Goal: Information Seeking & Learning: Learn about a topic

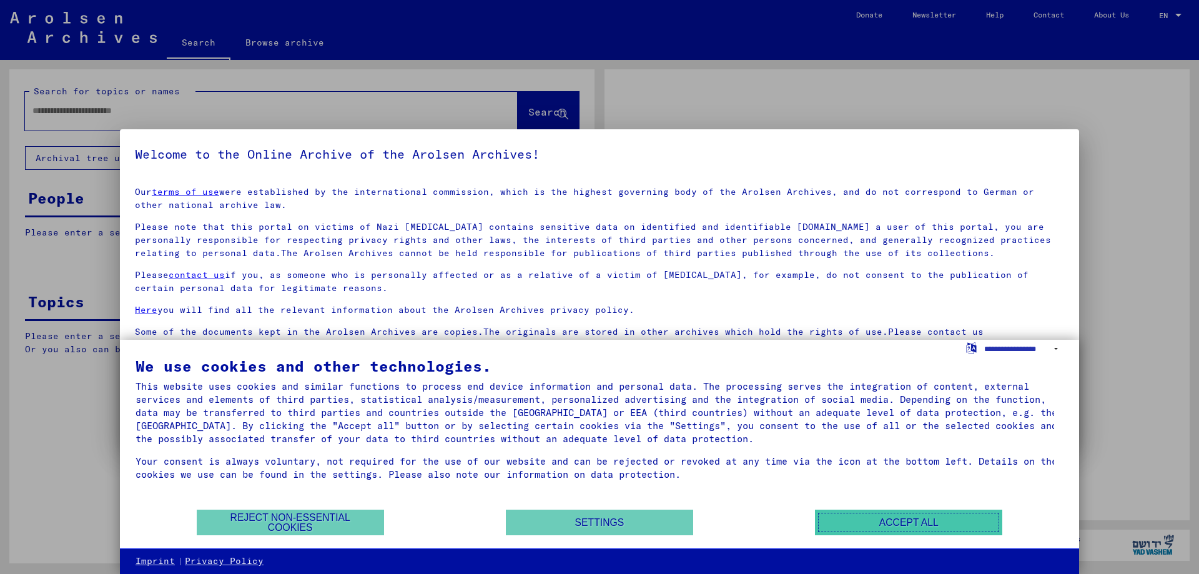
click at [859, 518] on button "Accept all" at bounding box center [908, 523] width 187 height 26
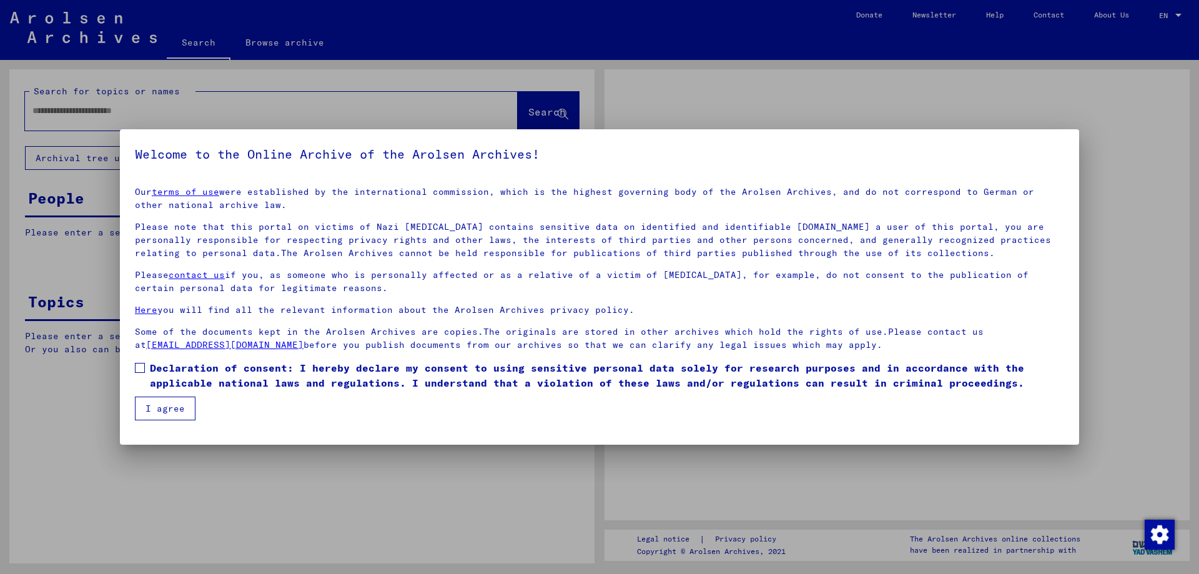
drag, startPoint x: 141, startPoint y: 367, endPoint x: 144, endPoint y: 375, distance: 9.3
click at [141, 368] on span at bounding box center [140, 368] width 10 height 10
click at [152, 406] on button "I agree" at bounding box center [165, 409] width 61 height 24
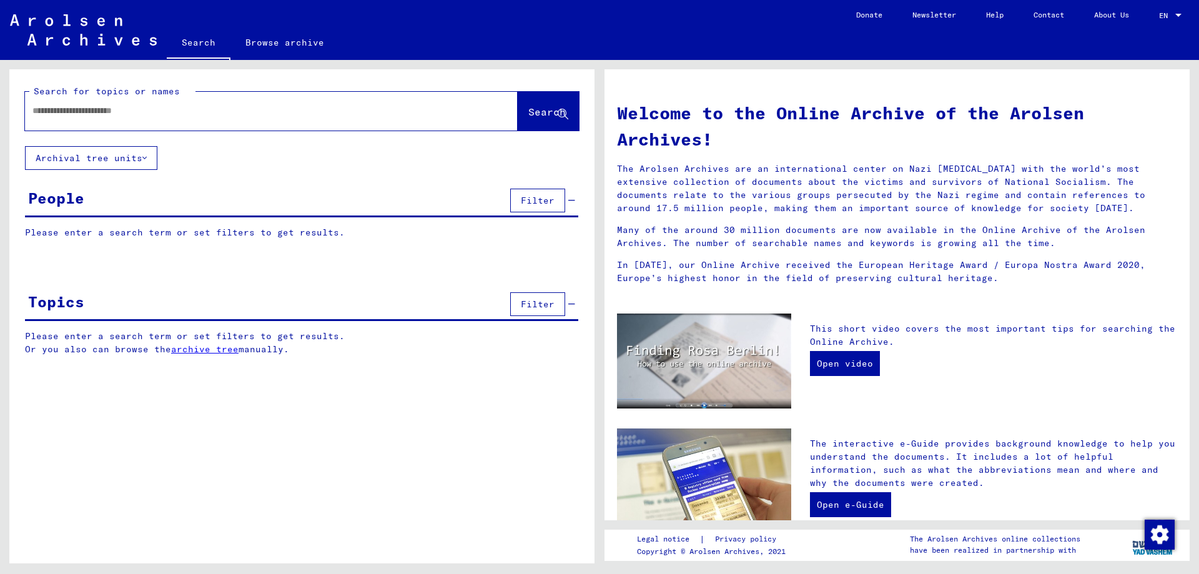
click at [101, 114] on input "text" at bounding box center [256, 110] width 448 height 13
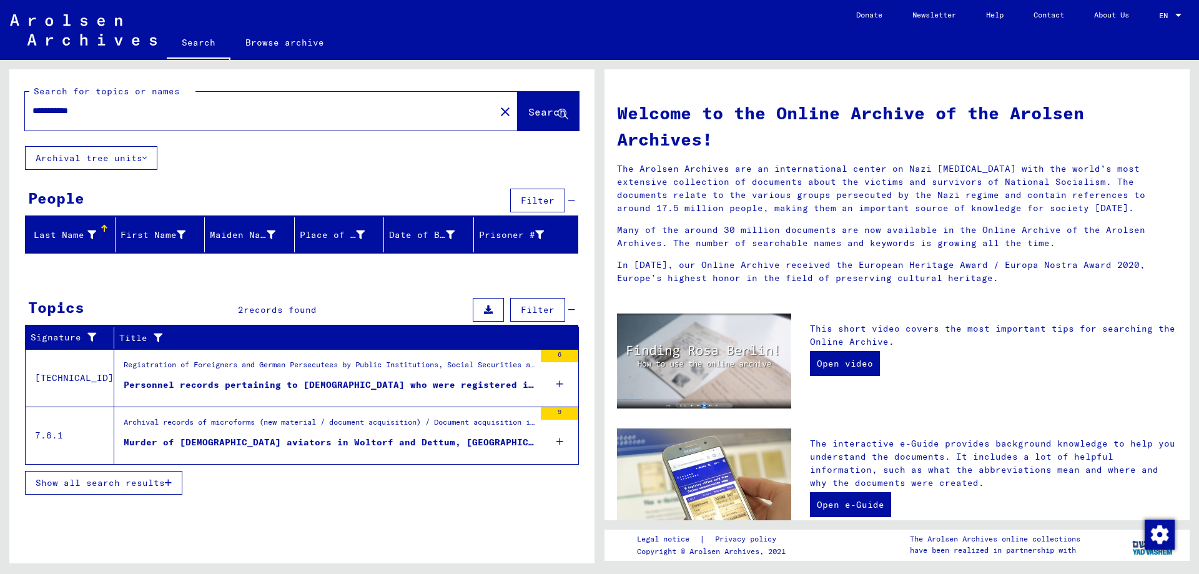
click at [162, 379] on div "Personnel records pertaining to [DEMOGRAPHIC_DATA] who were registered in [GEOG…" at bounding box center [329, 385] width 411 height 13
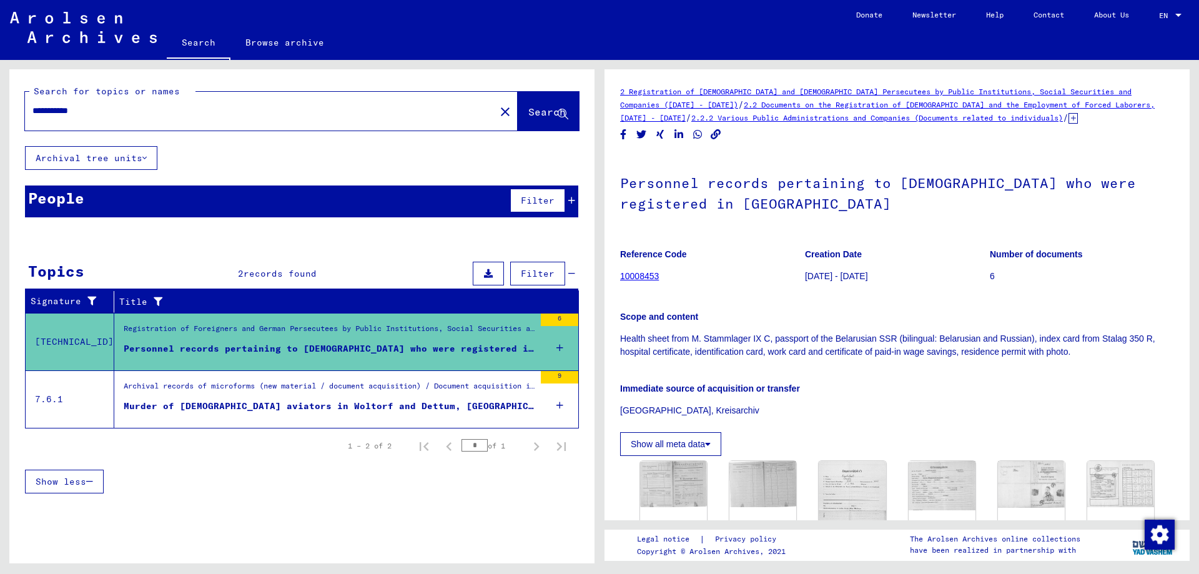
click at [118, 109] on input "**********" at bounding box center [259, 110] width 455 height 13
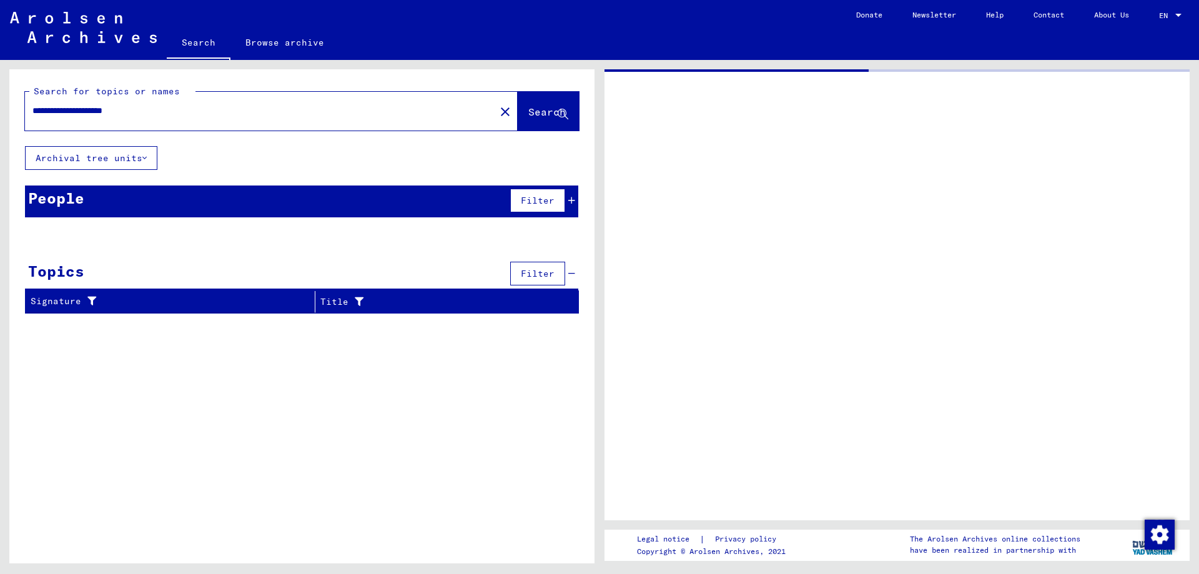
type input "**********"
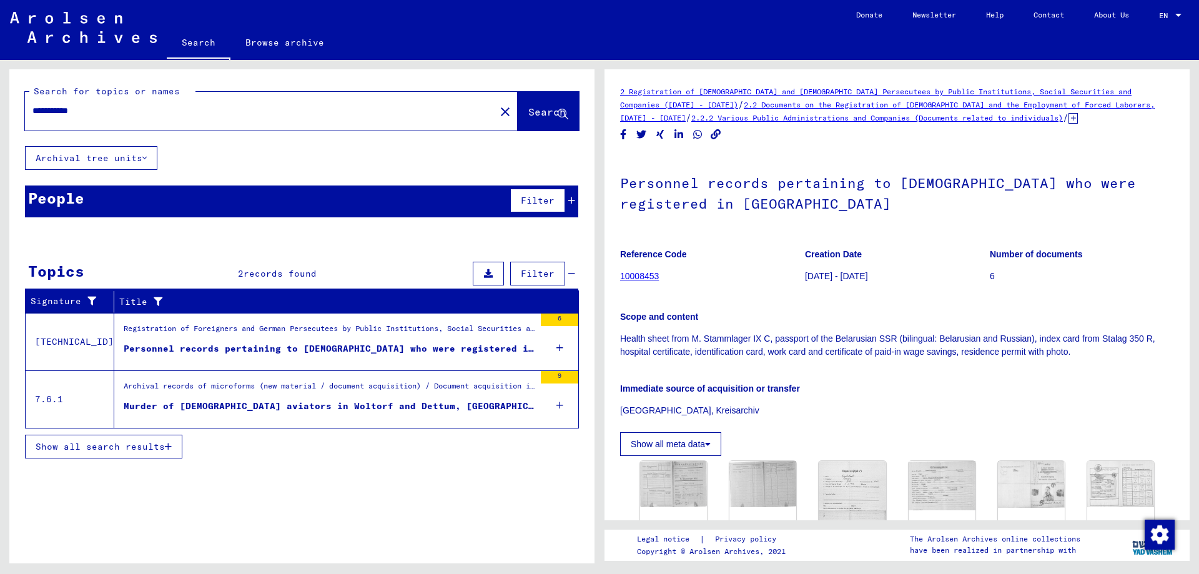
click at [706, 449] on button "Show all meta data" at bounding box center [670, 444] width 101 height 24
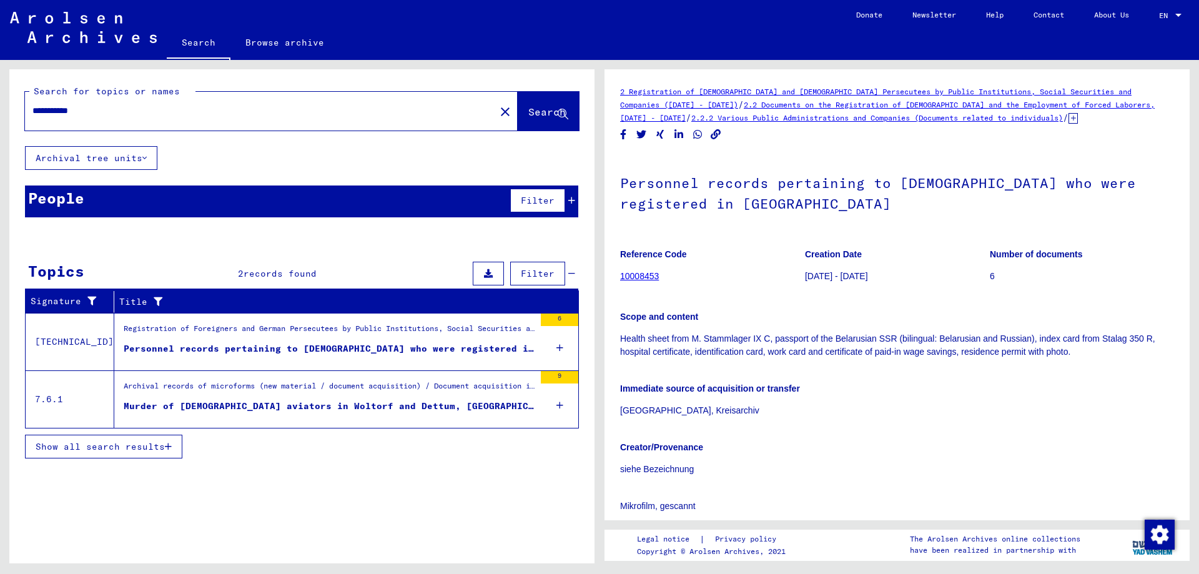
click at [647, 273] on link "10008453" at bounding box center [639, 276] width 39 height 10
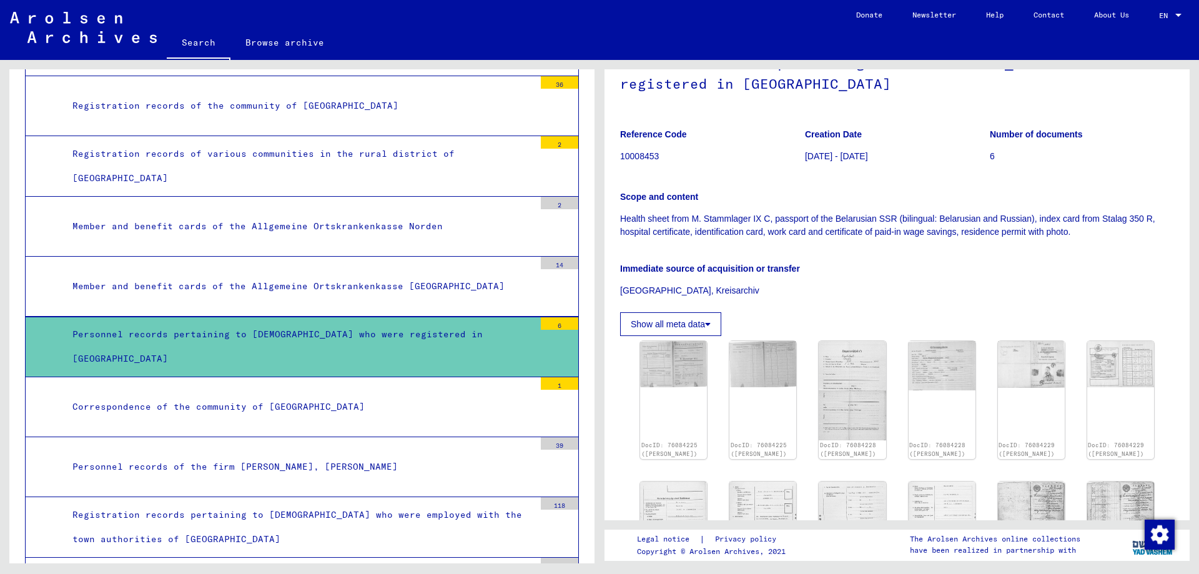
scroll to position [125, 0]
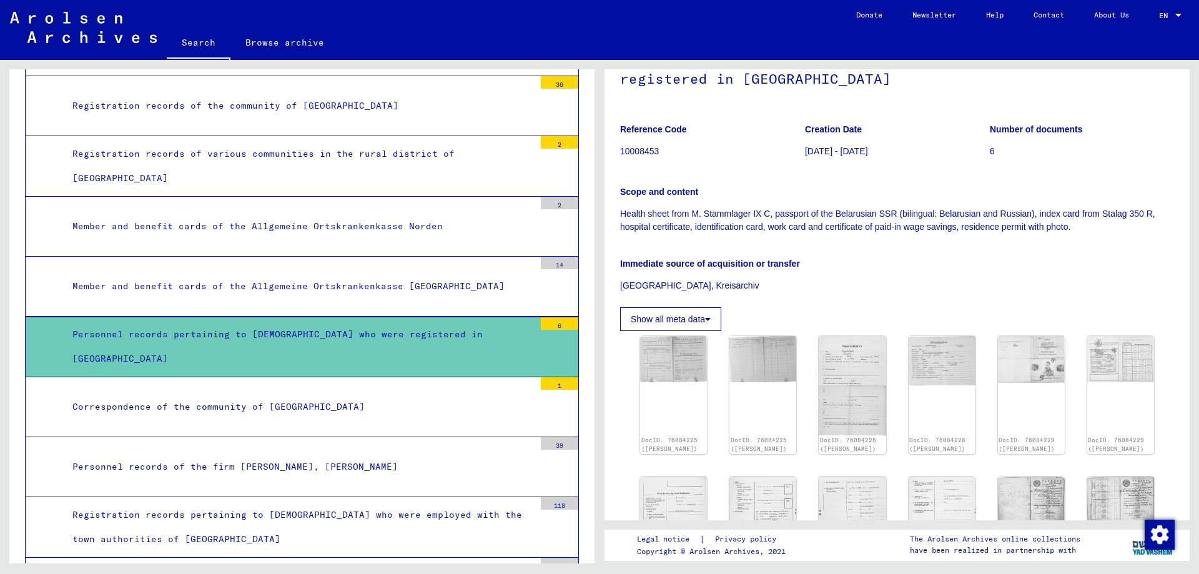
click at [696, 317] on button "Show all meta data" at bounding box center [670, 319] width 101 height 24
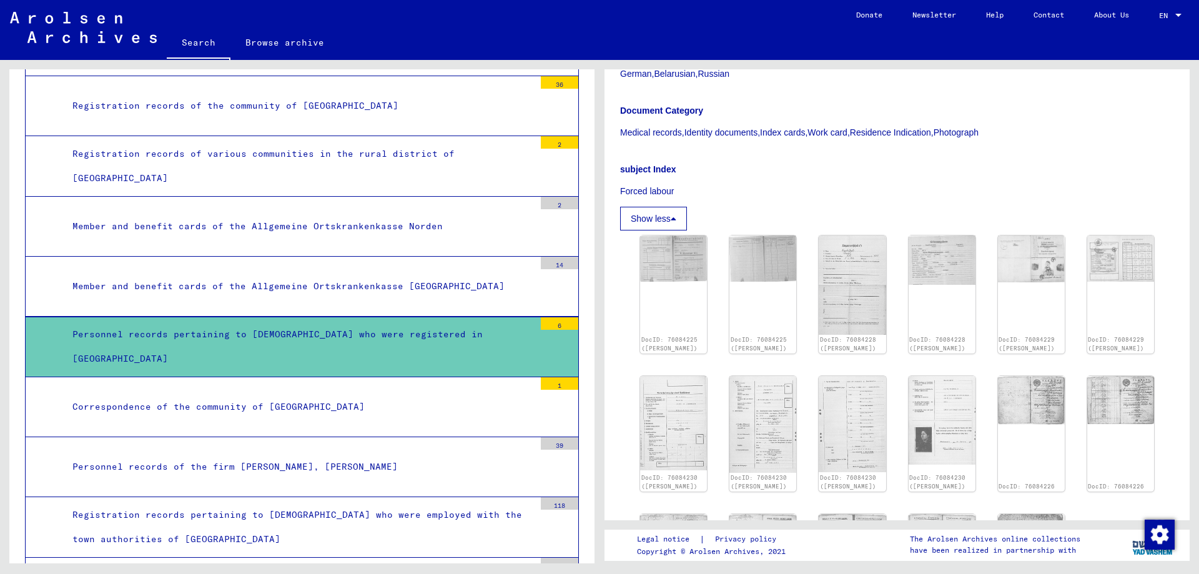
scroll to position [687, 0]
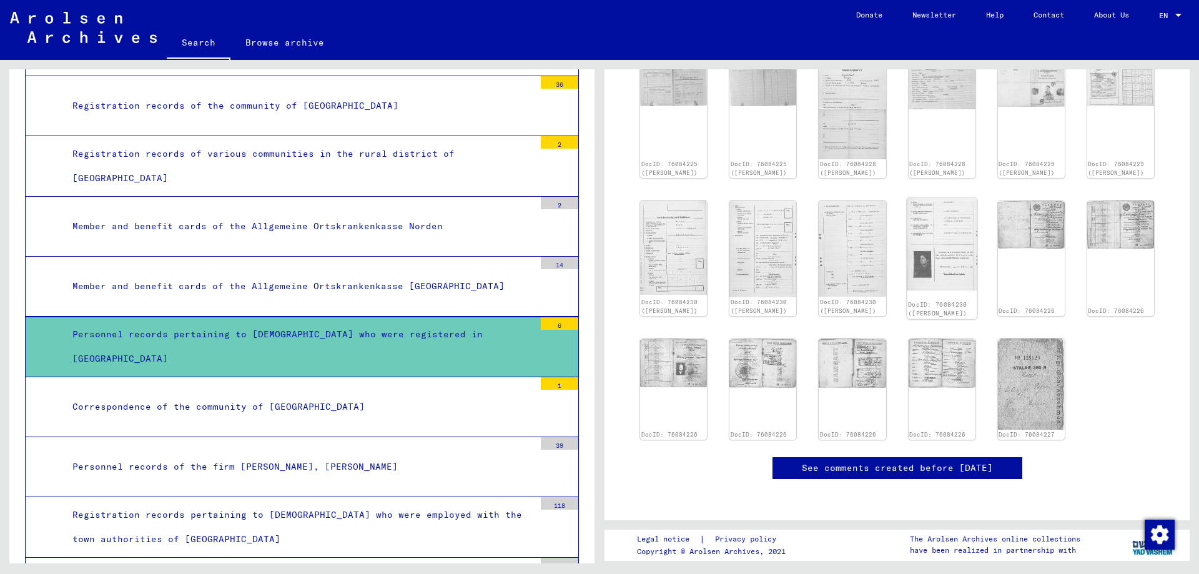
click at [973, 263] on img at bounding box center [942, 243] width 71 height 93
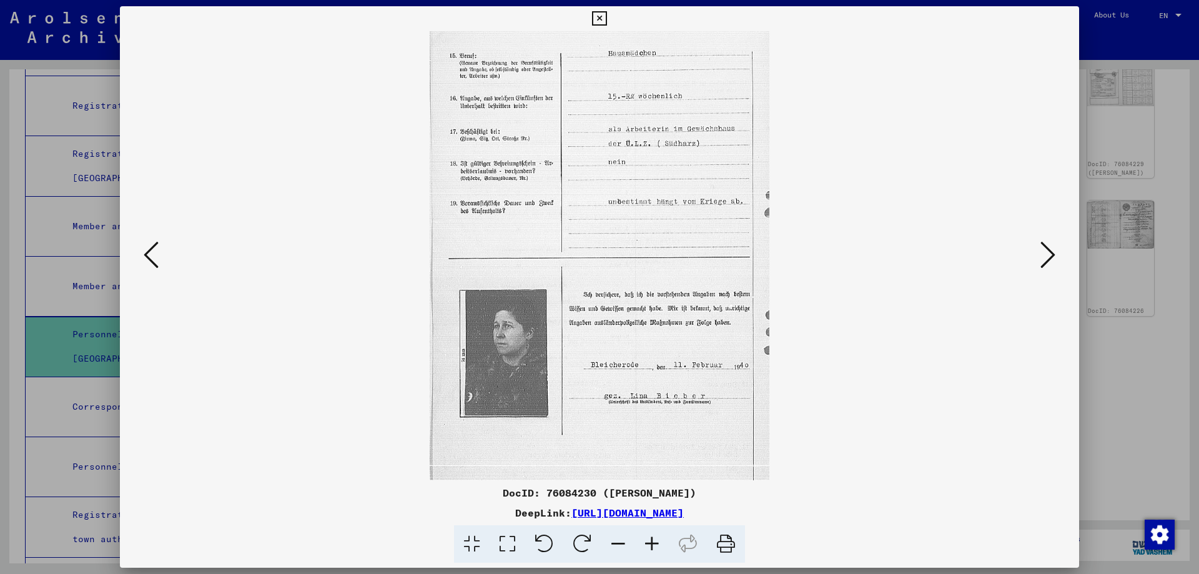
click at [1039, 254] on button at bounding box center [1048, 256] width 22 height 36
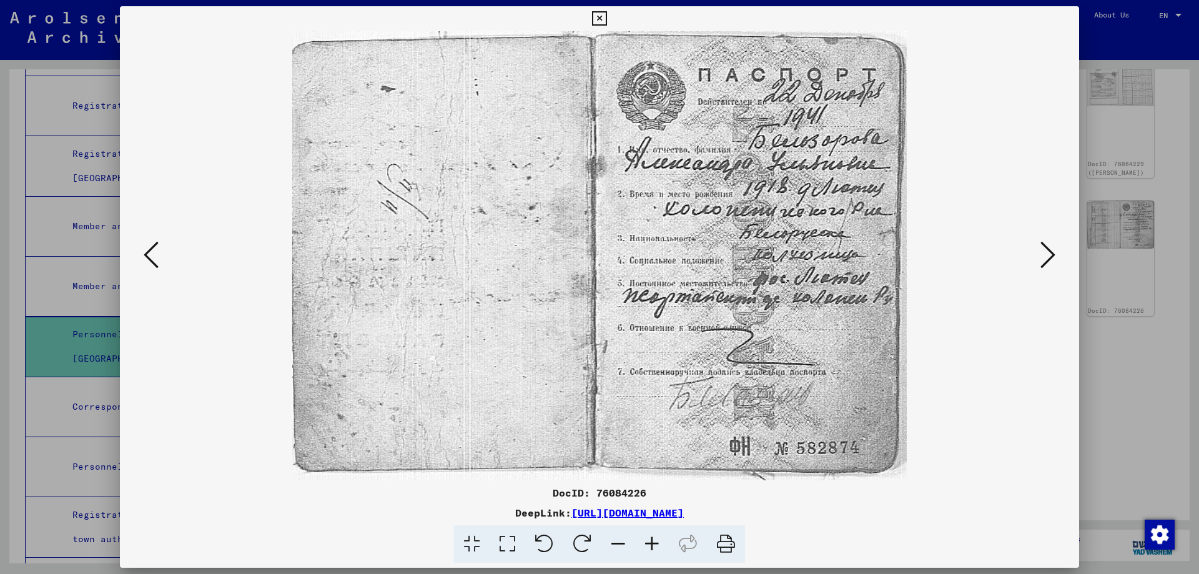
click at [1039, 254] on button at bounding box center [1048, 256] width 22 height 36
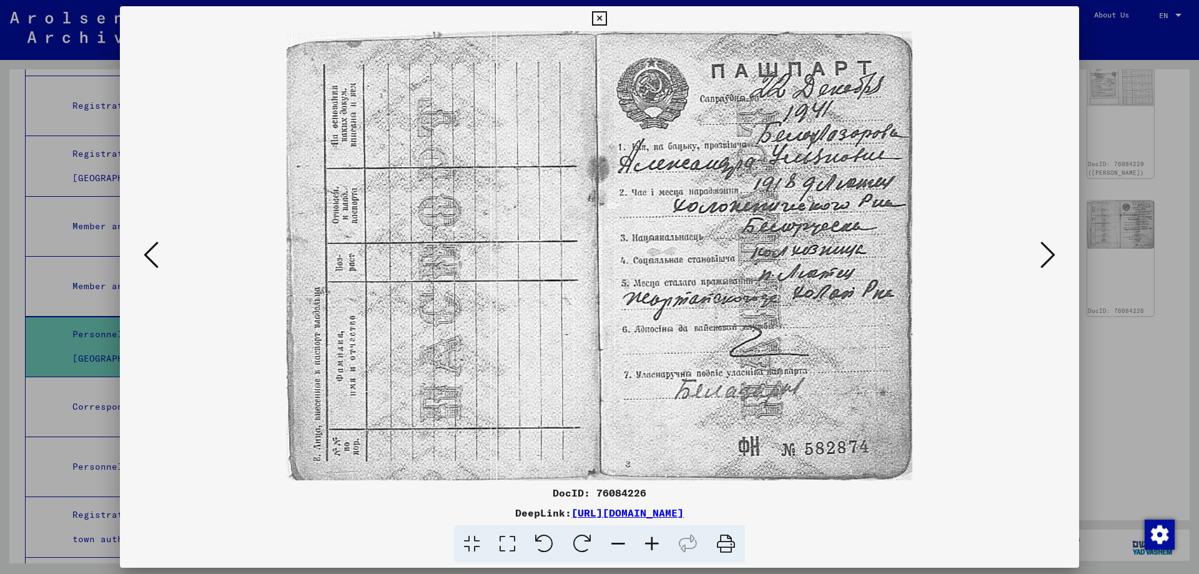
click at [1039, 254] on button at bounding box center [1048, 256] width 22 height 36
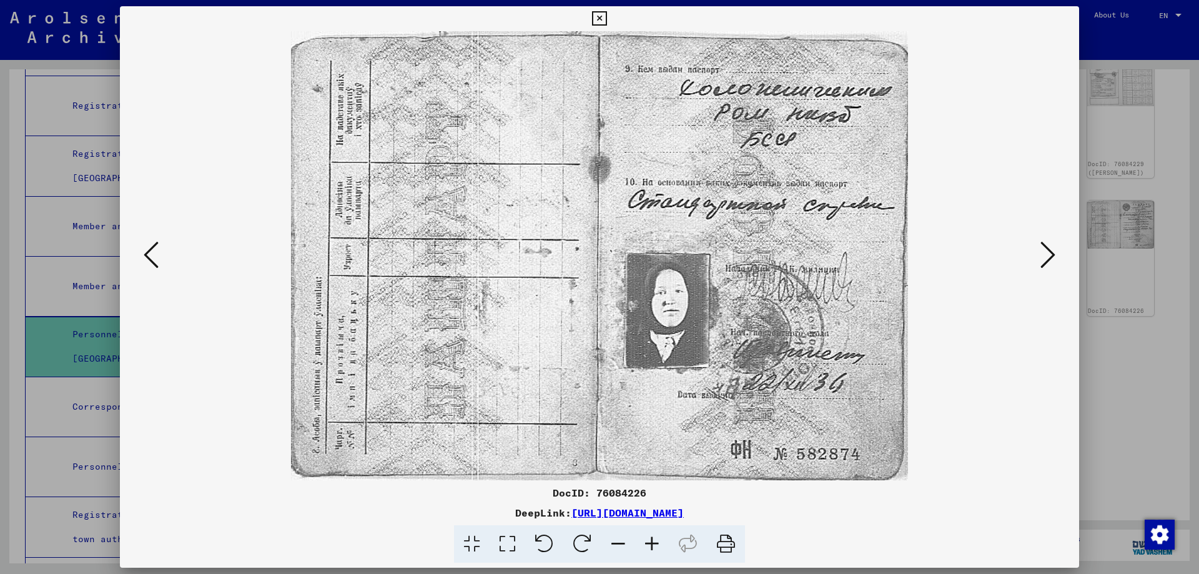
click at [1039, 254] on button at bounding box center [1048, 256] width 22 height 36
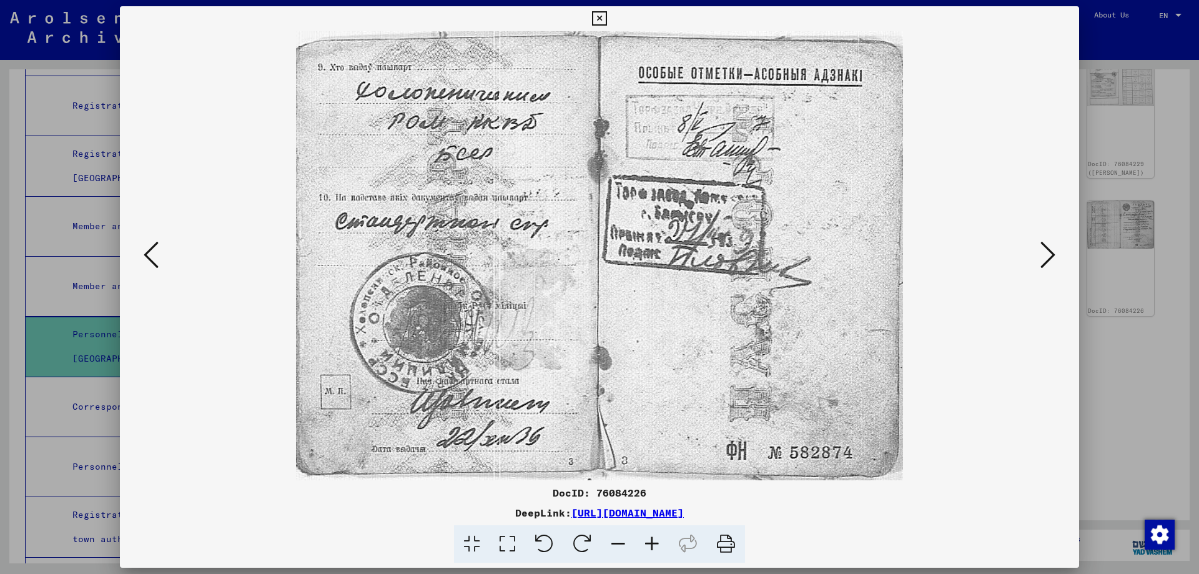
click at [1039, 254] on button at bounding box center [1048, 256] width 22 height 36
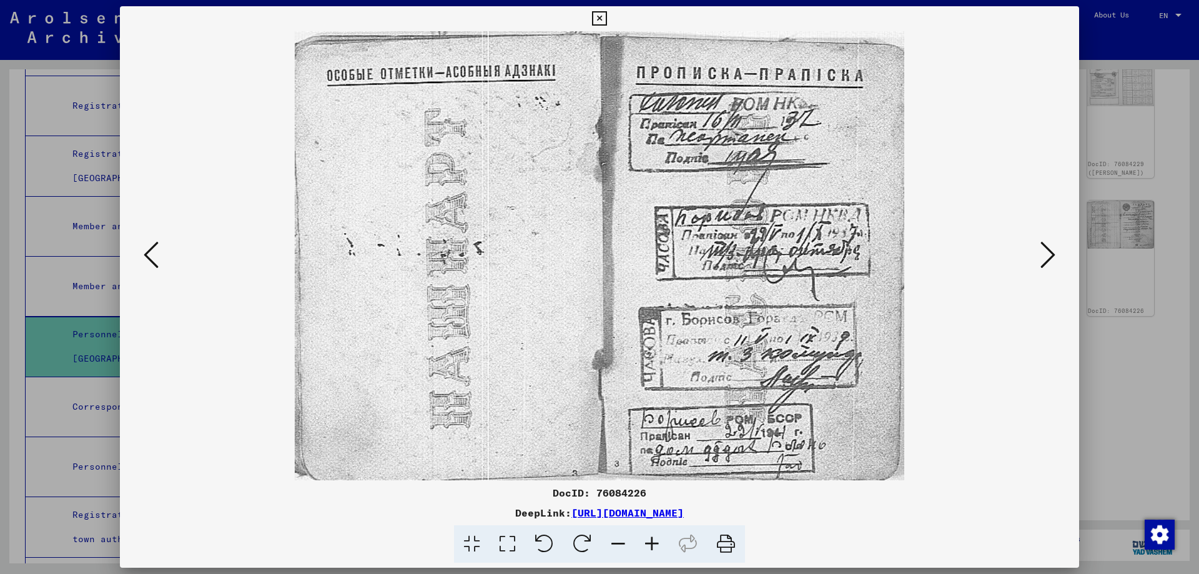
click at [1039, 254] on button at bounding box center [1048, 256] width 22 height 36
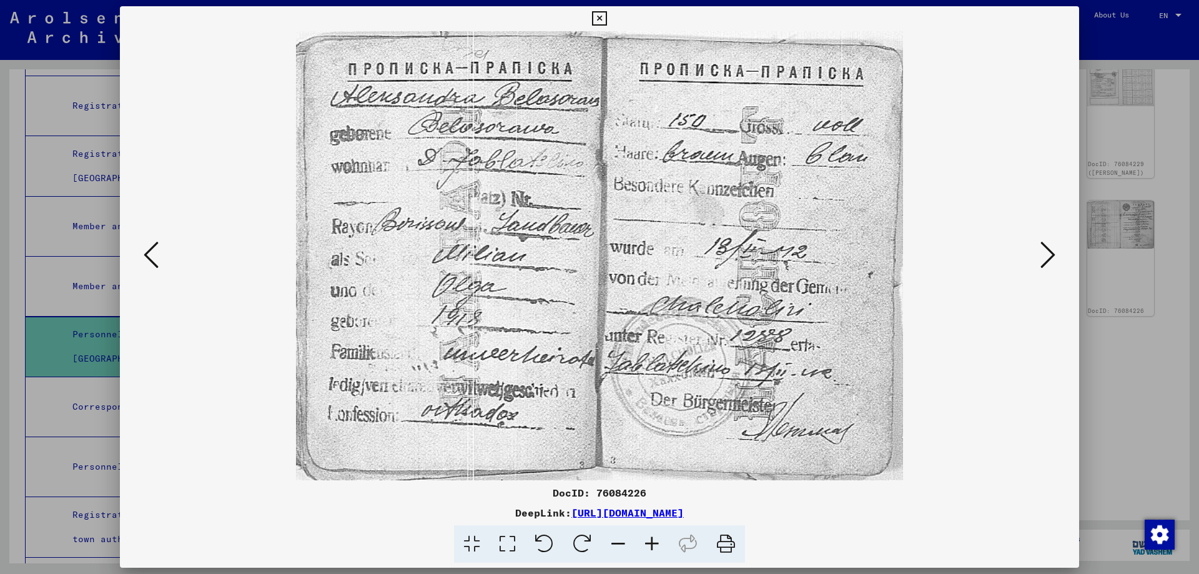
click at [1039, 254] on button at bounding box center [1048, 256] width 22 height 36
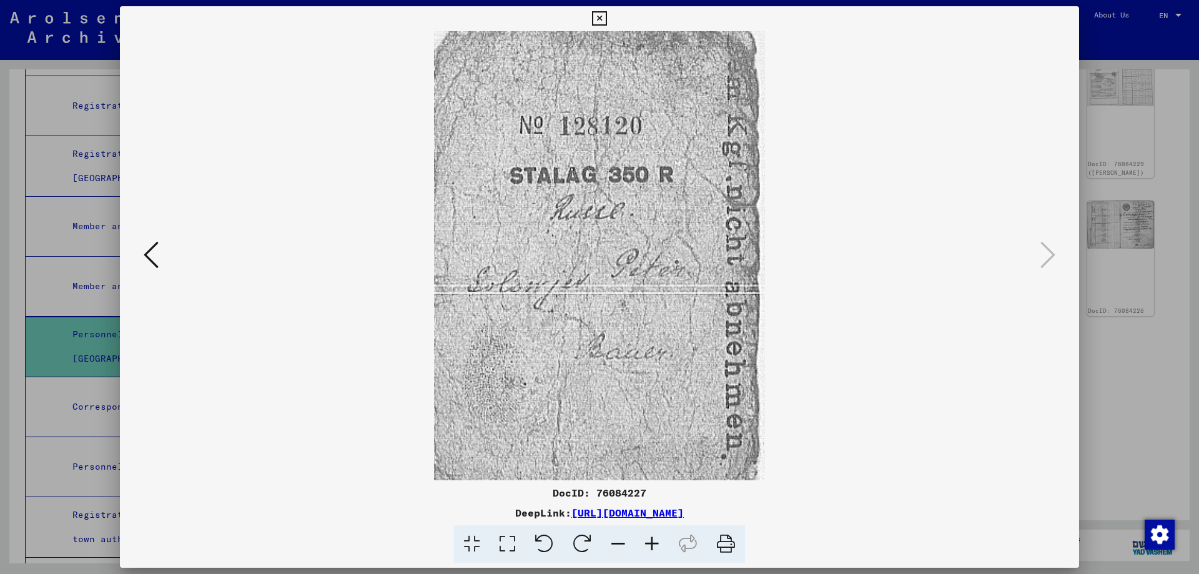
click at [979, 132] on img at bounding box center [599, 255] width 875 height 449
click at [604, 14] on icon at bounding box center [599, 18] width 14 height 15
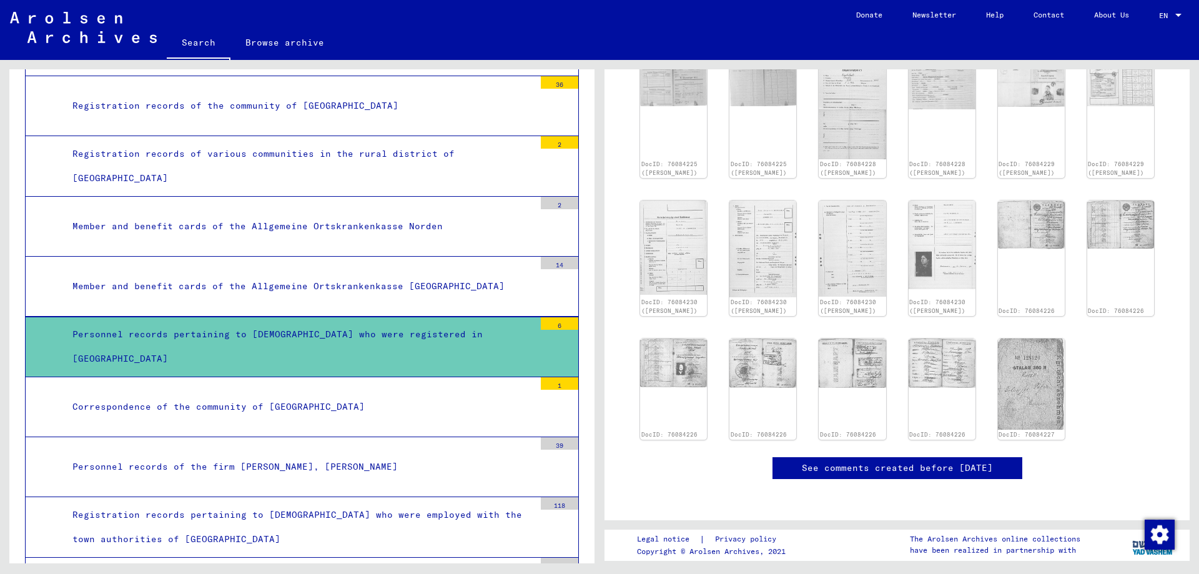
click at [318, 395] on div "Correspondence of the community of [GEOGRAPHIC_DATA]" at bounding box center [299, 407] width 472 height 24
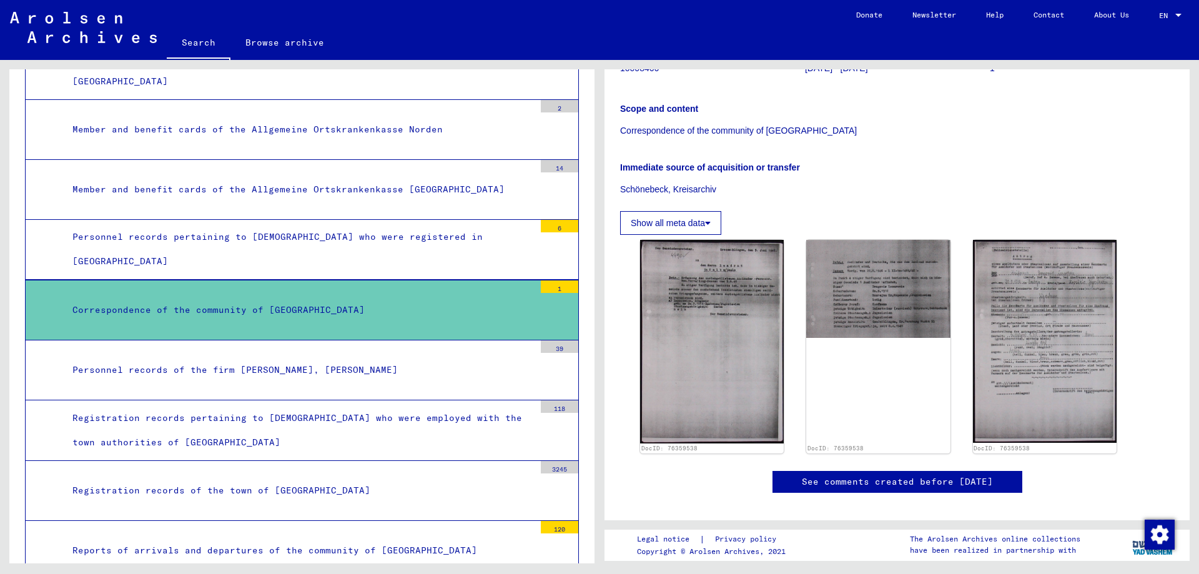
scroll to position [58678, 0]
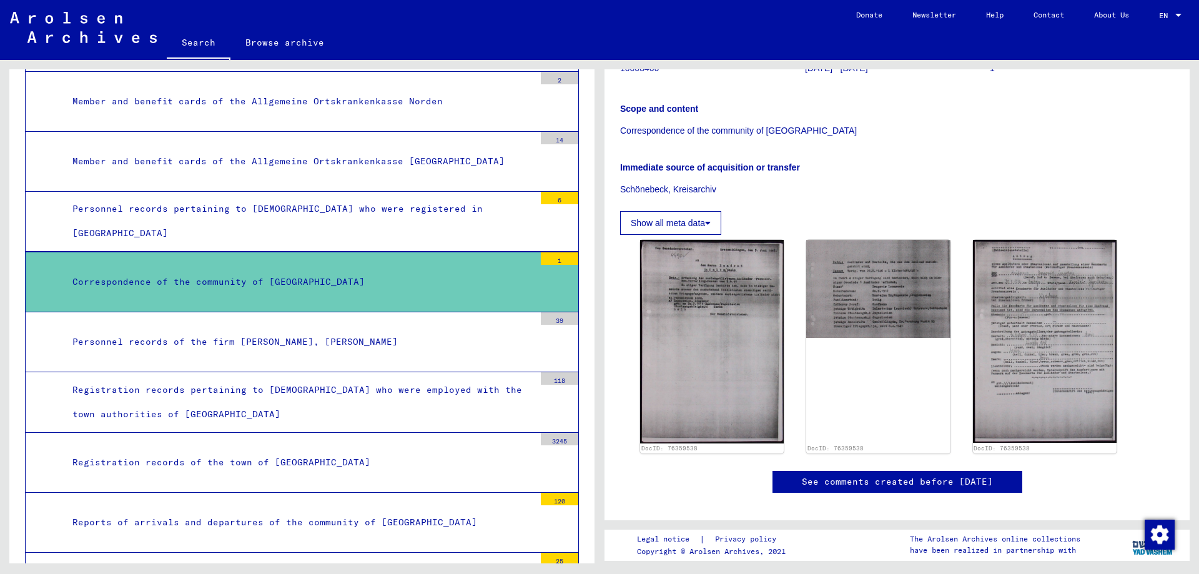
click at [359, 330] on div "Personnel records of the firm [PERSON_NAME], [PERSON_NAME]" at bounding box center [299, 342] width 472 height 24
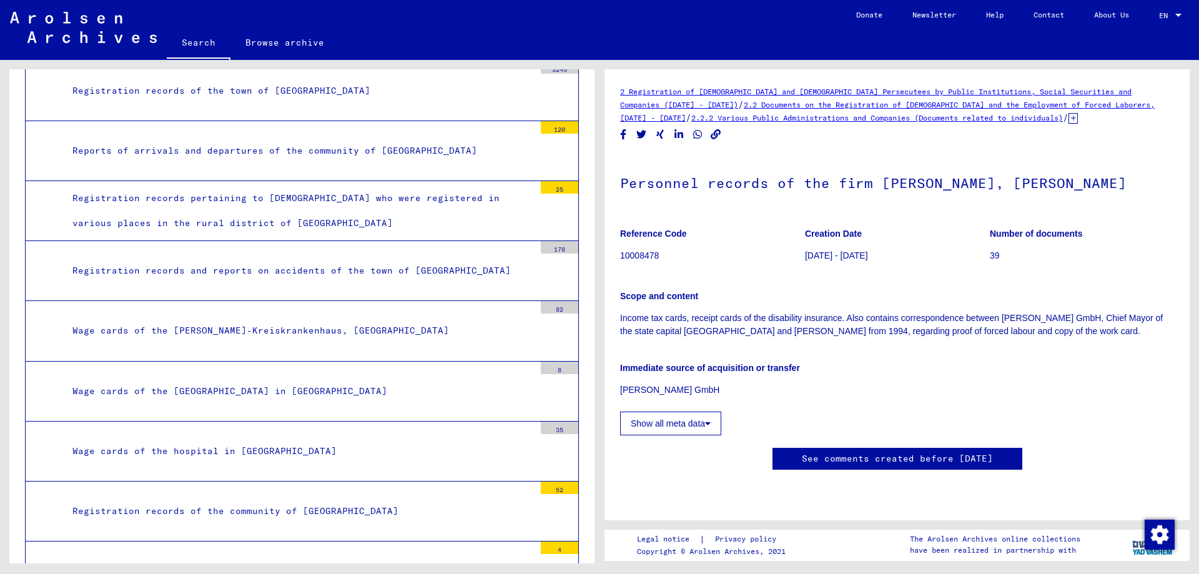
scroll to position [59053, 0]
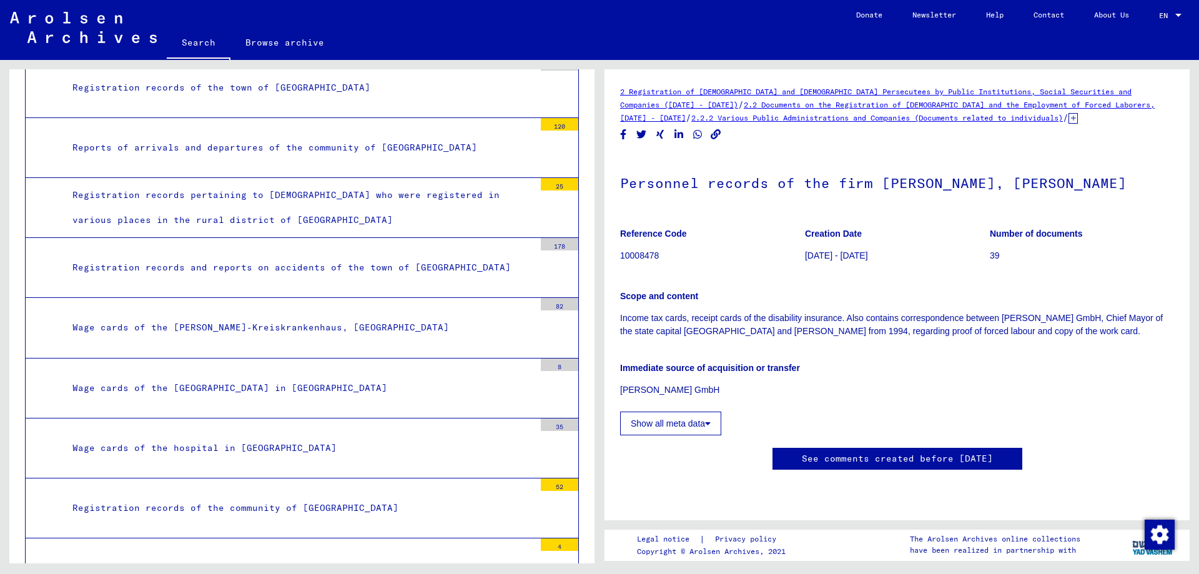
click at [235, 376] on div "Wage cards of the [GEOGRAPHIC_DATA] in [GEOGRAPHIC_DATA]" at bounding box center [299, 388] width 472 height 24
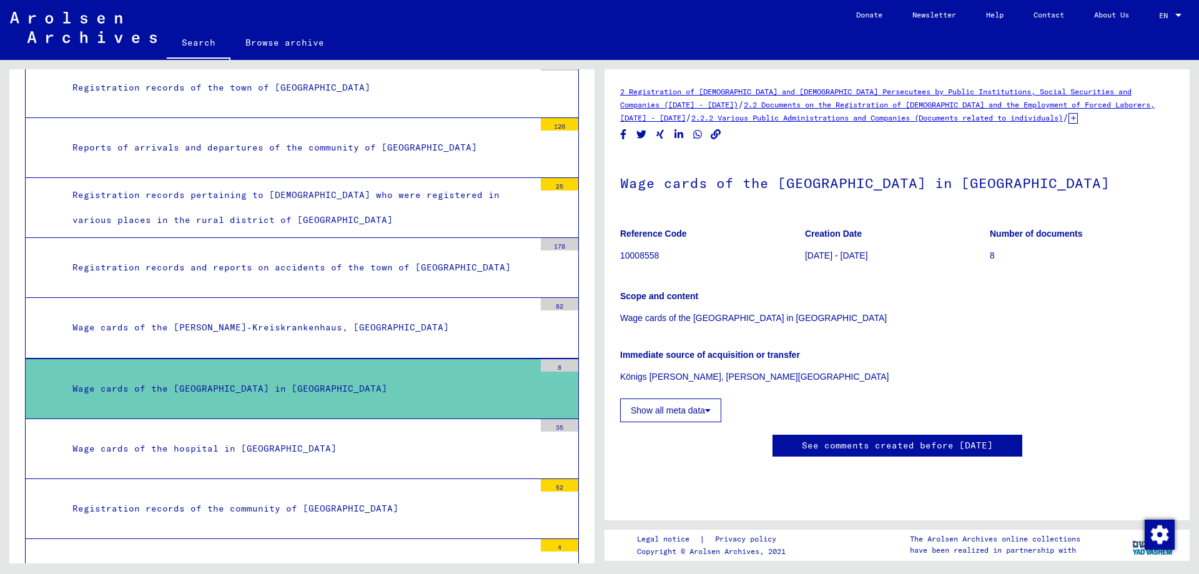
click at [650, 407] on button "Show all meta data" at bounding box center [670, 411] width 101 height 24
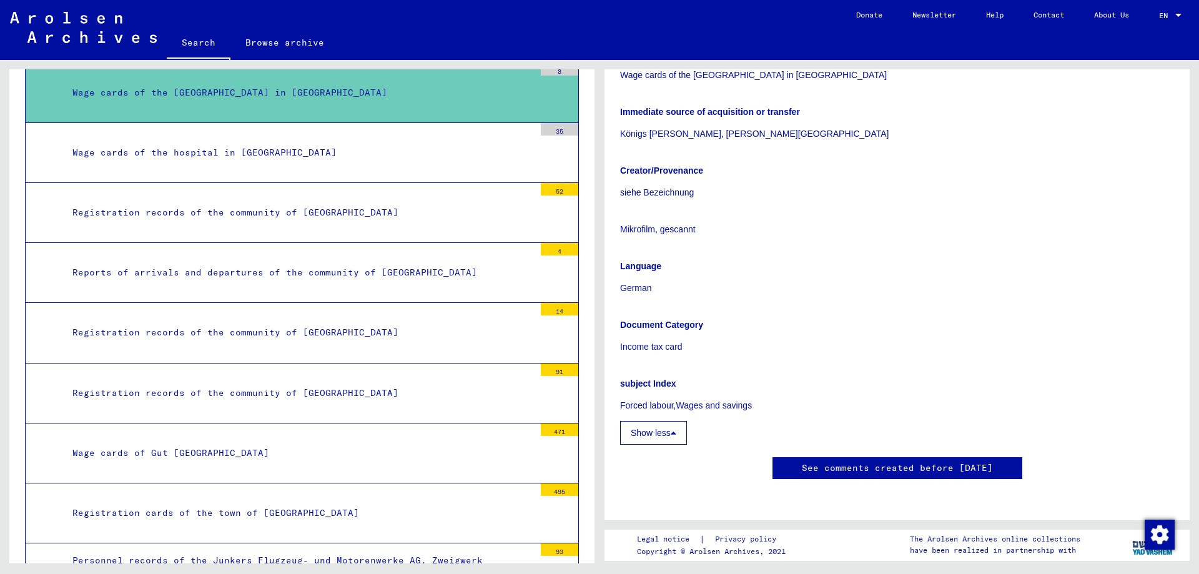
scroll to position [59427, 0]
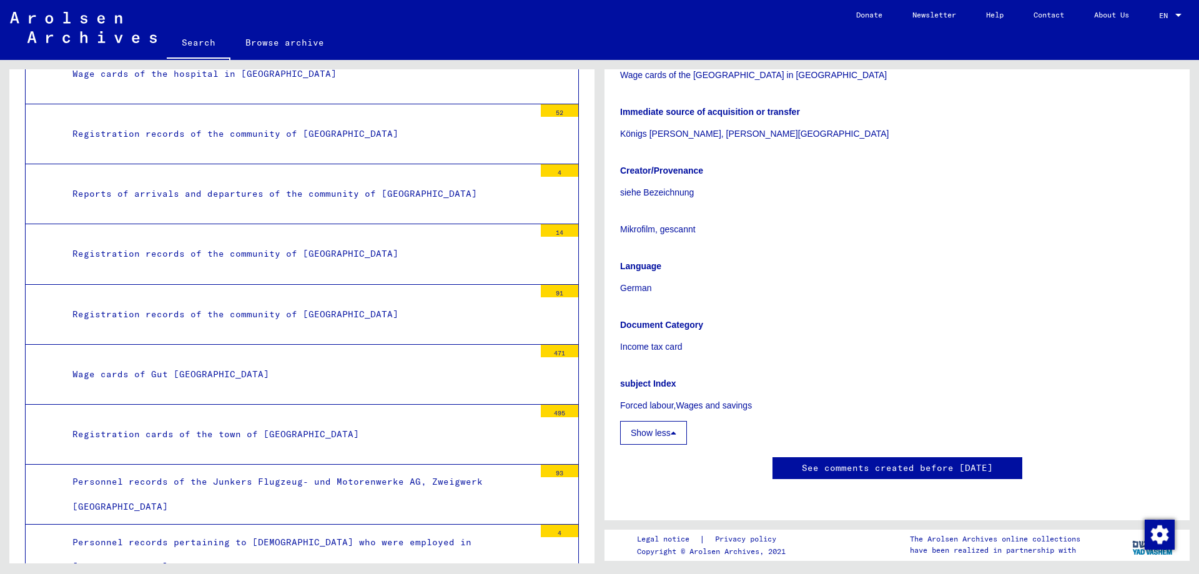
click at [235, 422] on div "Registration cards of the town of [GEOGRAPHIC_DATA]" at bounding box center [299, 434] width 472 height 24
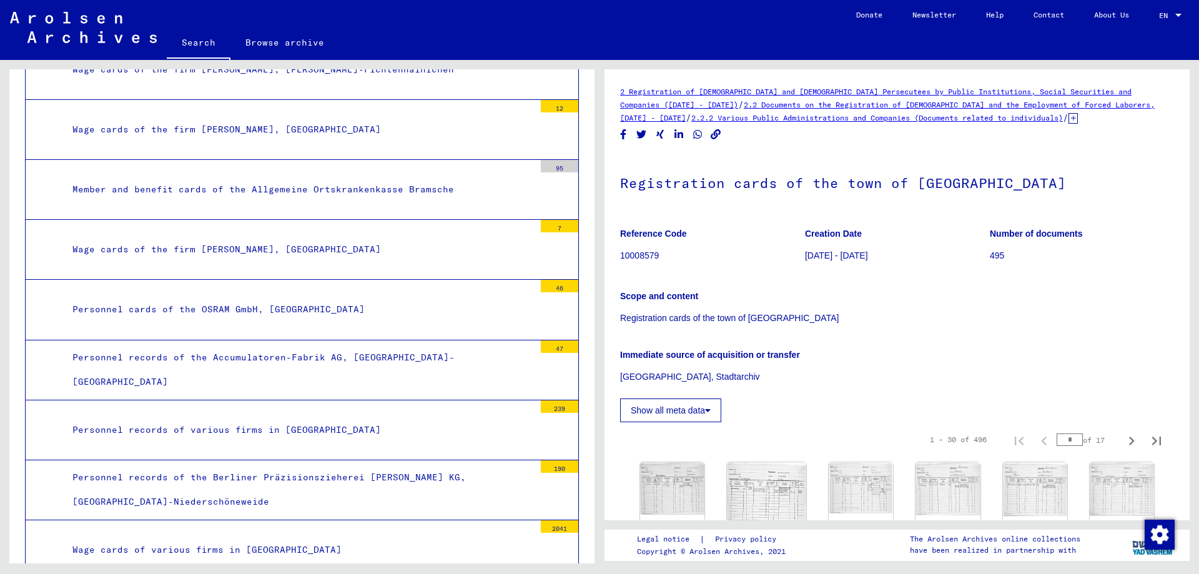
scroll to position [64174, 0]
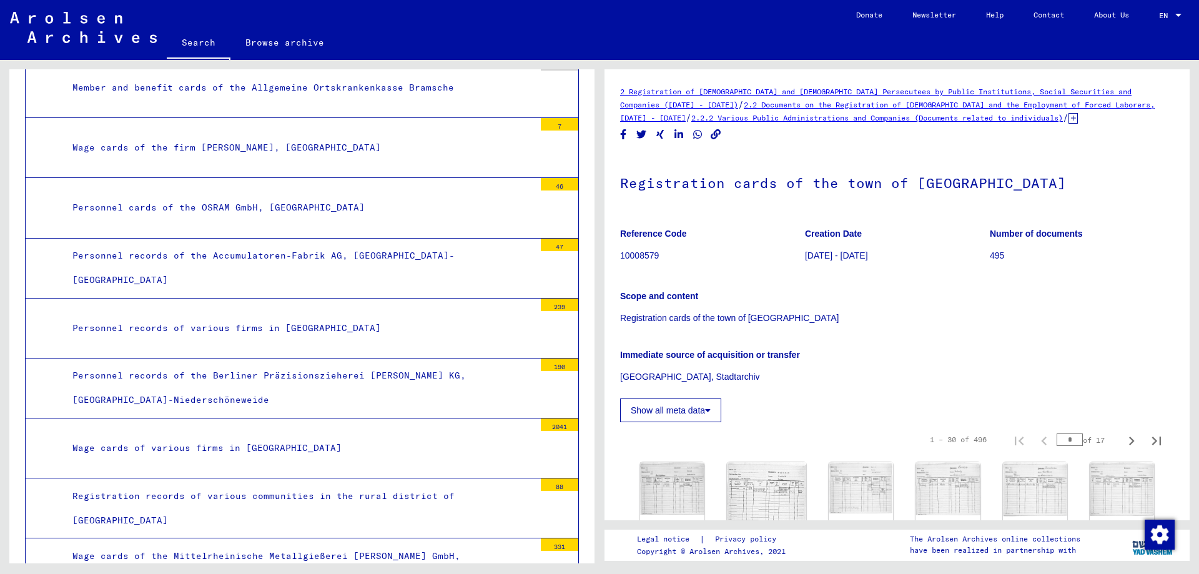
click at [399, 244] on div "Personnel records of the Accumulatoren-Fabrik AG, [GEOGRAPHIC_DATA]-[GEOGRAPHIC…" at bounding box center [299, 268] width 472 height 49
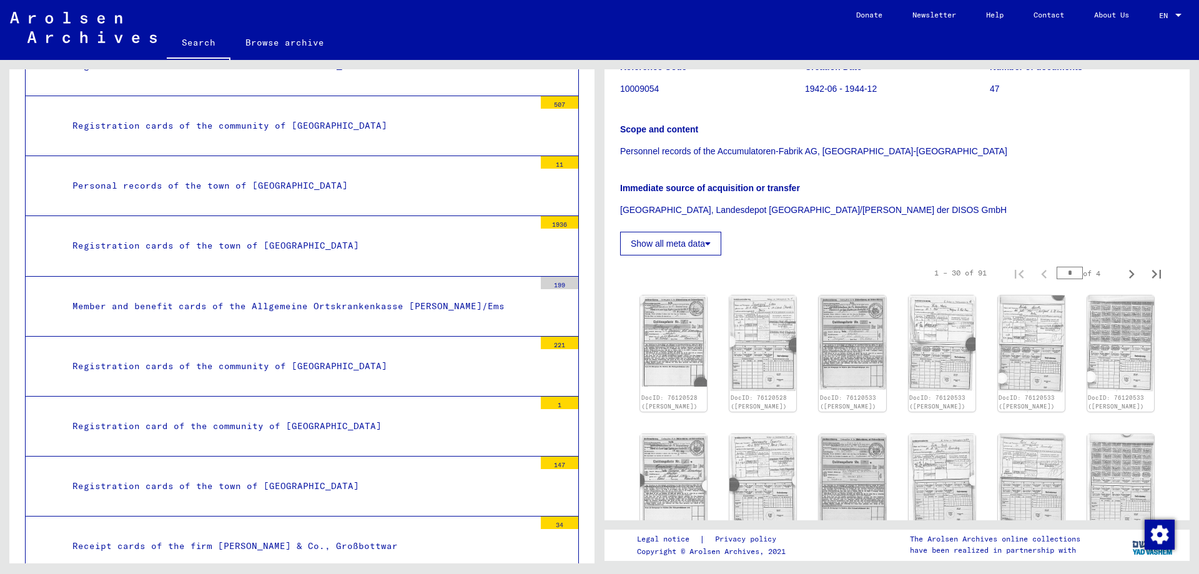
scroll to position [68359, 0]
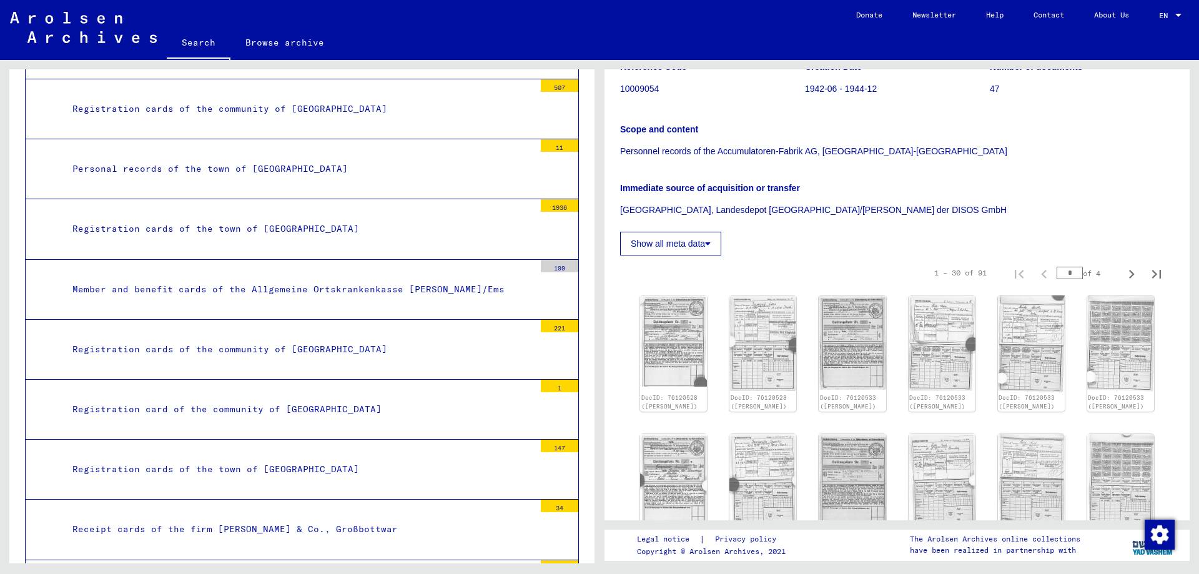
click at [299, 397] on div "Registration card of the community of [GEOGRAPHIC_DATA]" at bounding box center [299, 409] width 472 height 24
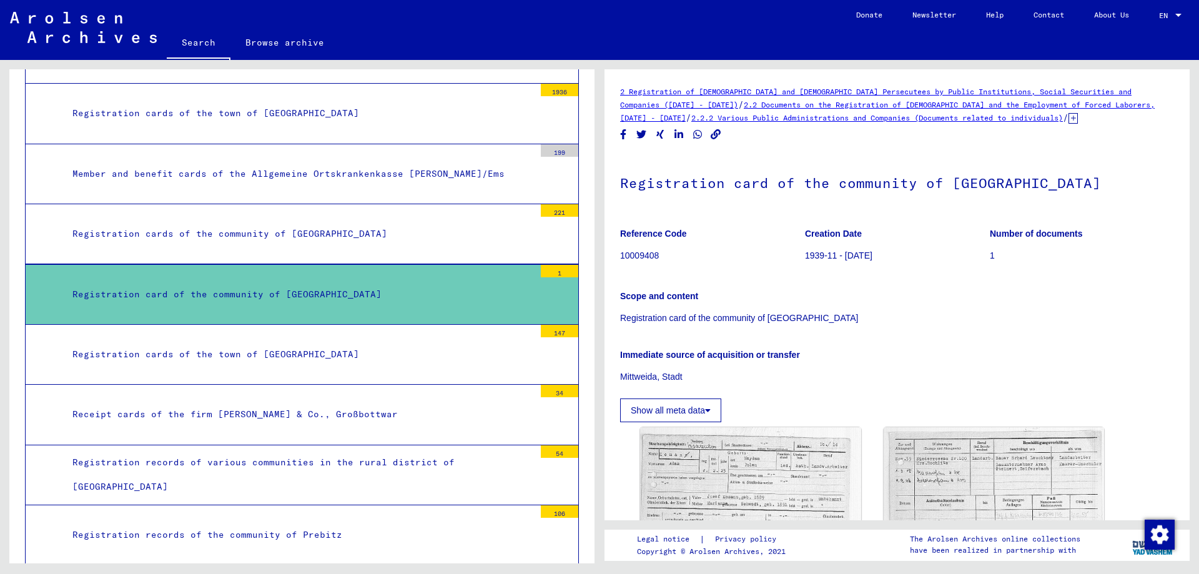
scroll to position [68483, 0]
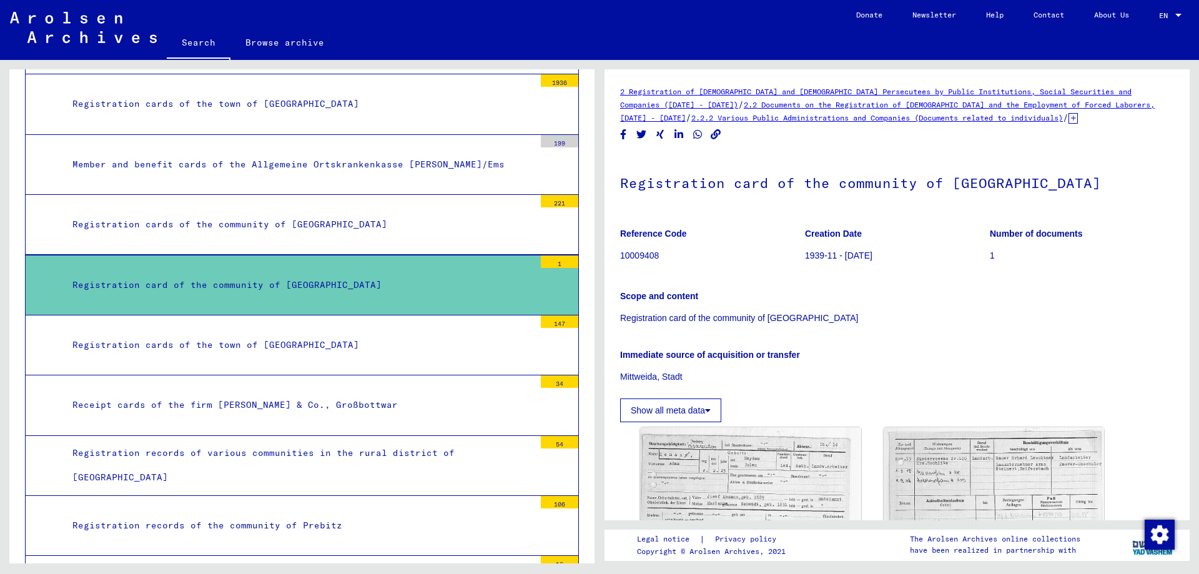
click at [317, 393] on div "Receipt cards of the firm [PERSON_NAME] & Co., Großbottwar" at bounding box center [299, 405] width 472 height 24
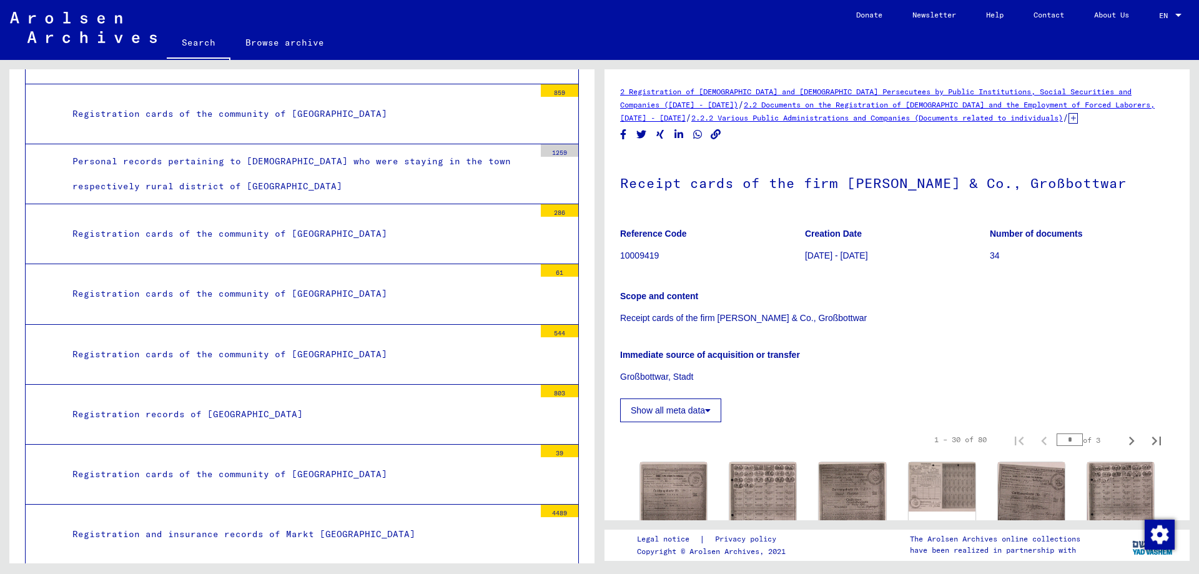
scroll to position [69857, 0]
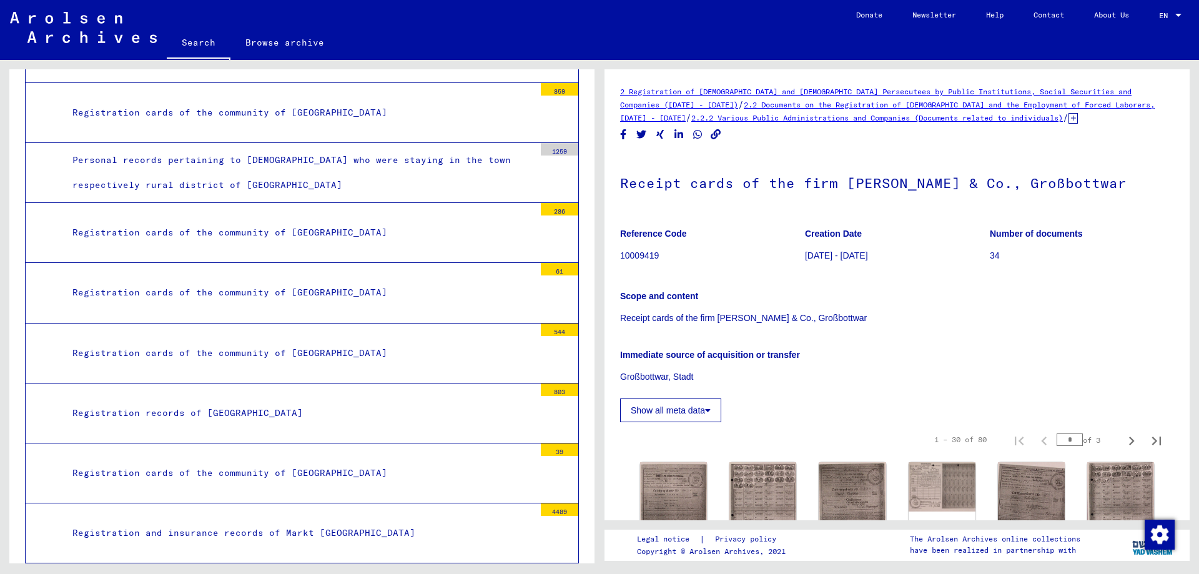
click at [289, 461] on div "Registration cards of the community of [GEOGRAPHIC_DATA]" at bounding box center [299, 473] width 472 height 24
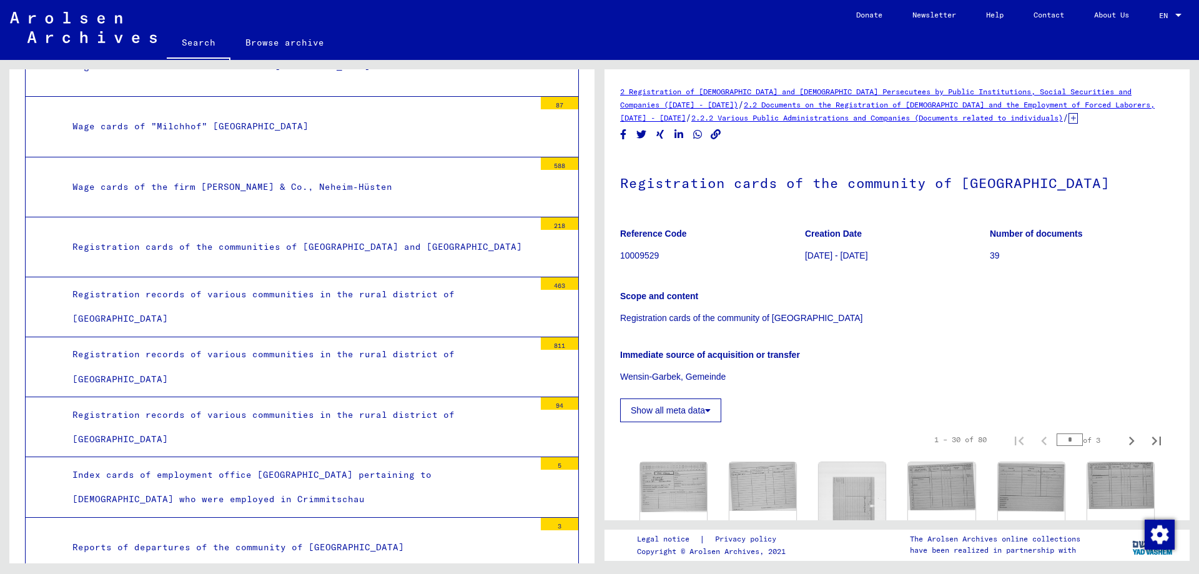
scroll to position [71106, 0]
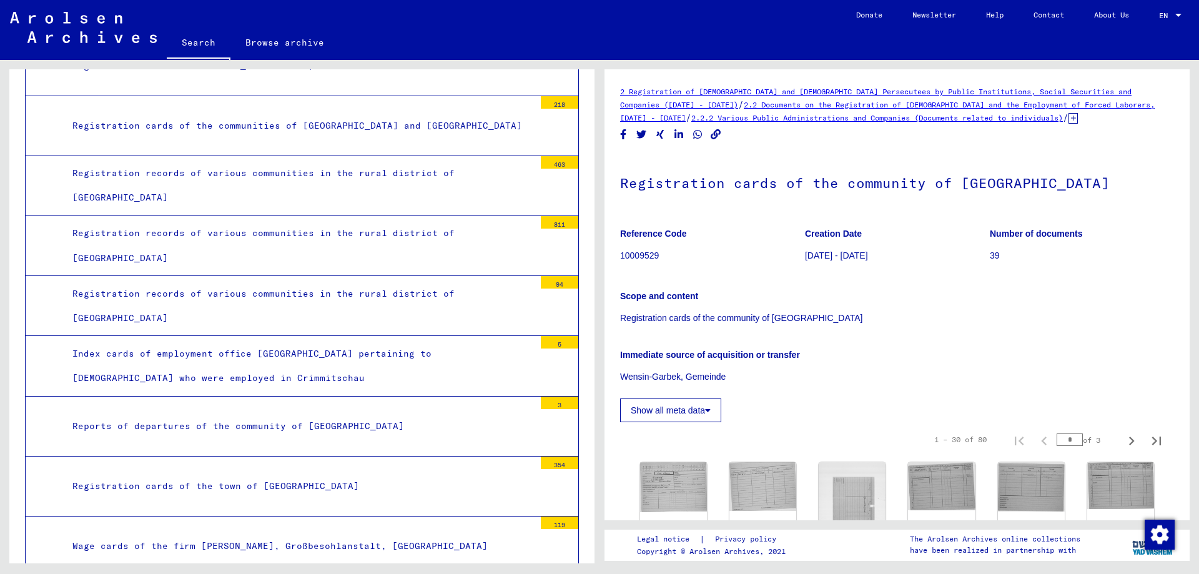
click at [277, 474] on div "Registration cards of the town of [GEOGRAPHIC_DATA]" at bounding box center [299, 486] width 472 height 24
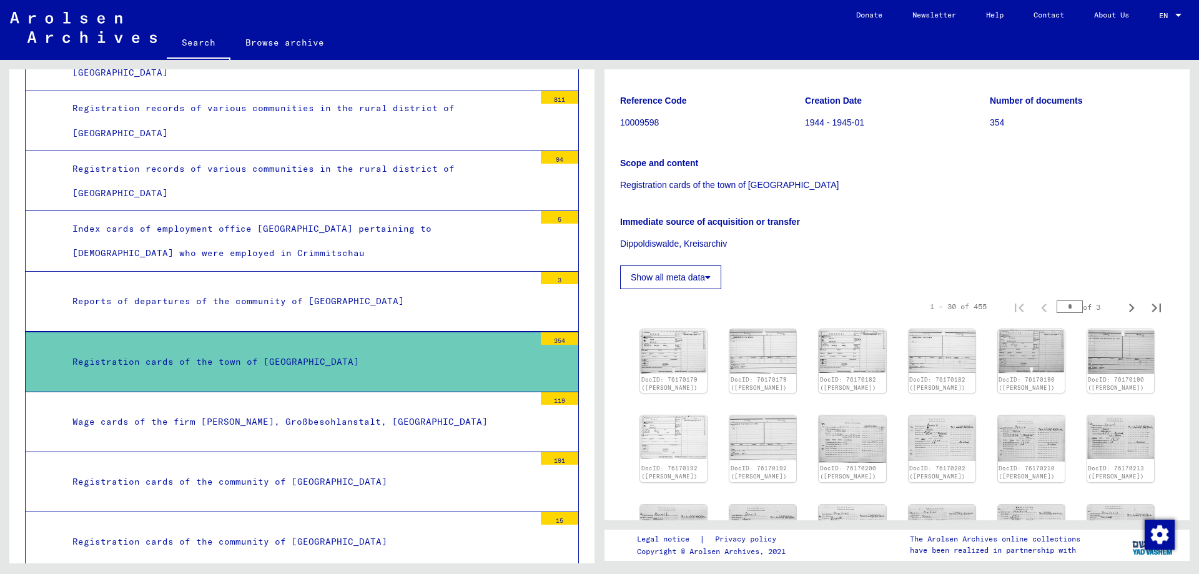
scroll to position [187, 0]
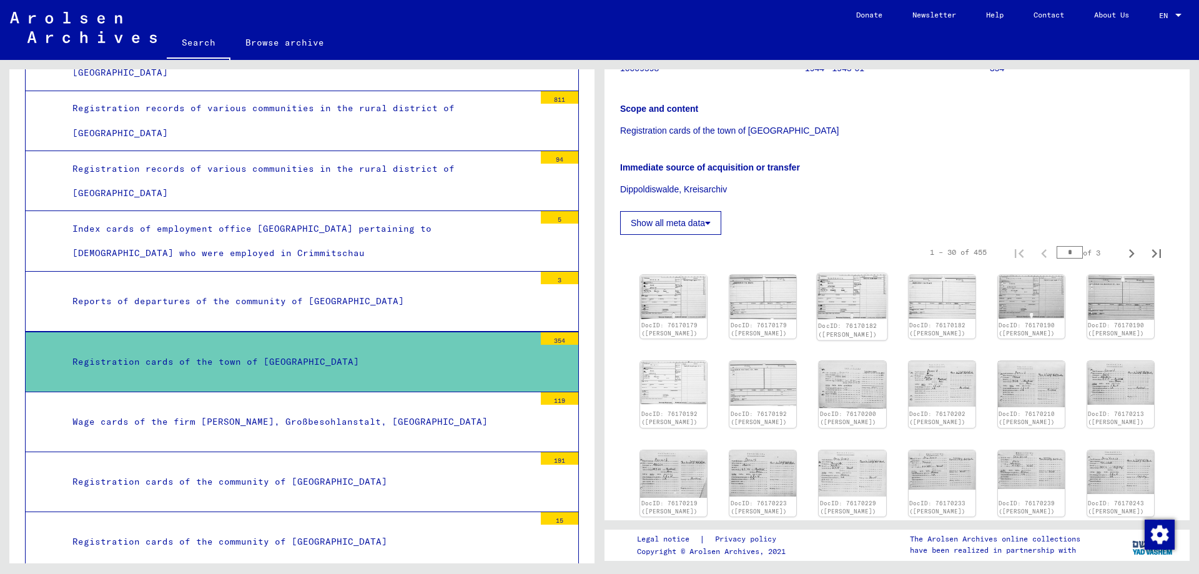
click at [865, 299] on img at bounding box center [853, 297] width 71 height 46
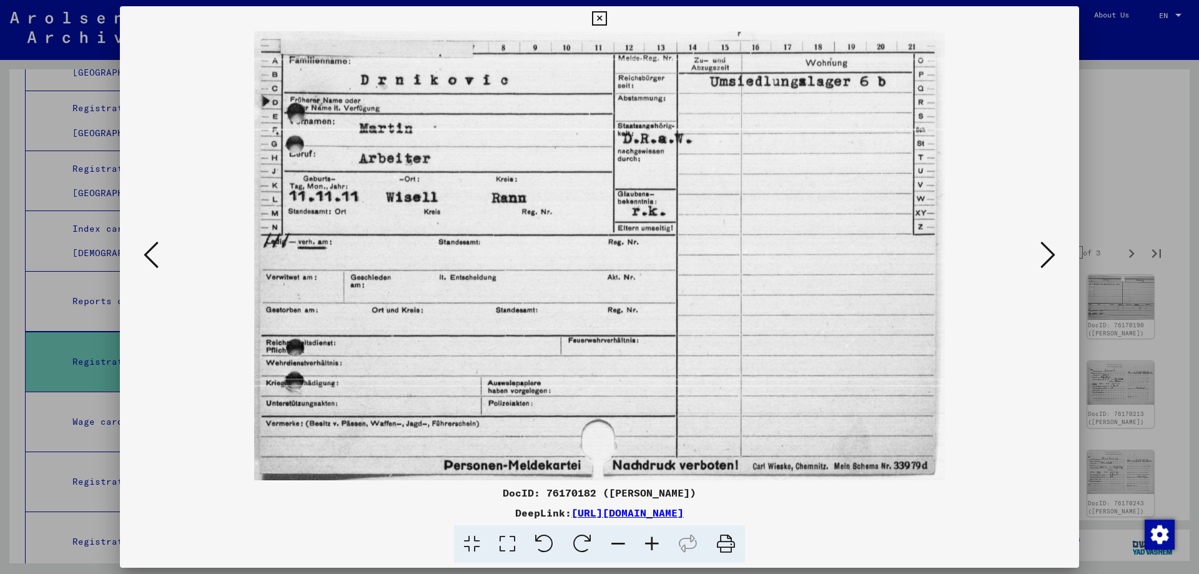
drag, startPoint x: 598, startPoint y: 14, endPoint x: 600, endPoint y: 27, distance: 12.6
click at [599, 14] on icon at bounding box center [599, 18] width 14 height 15
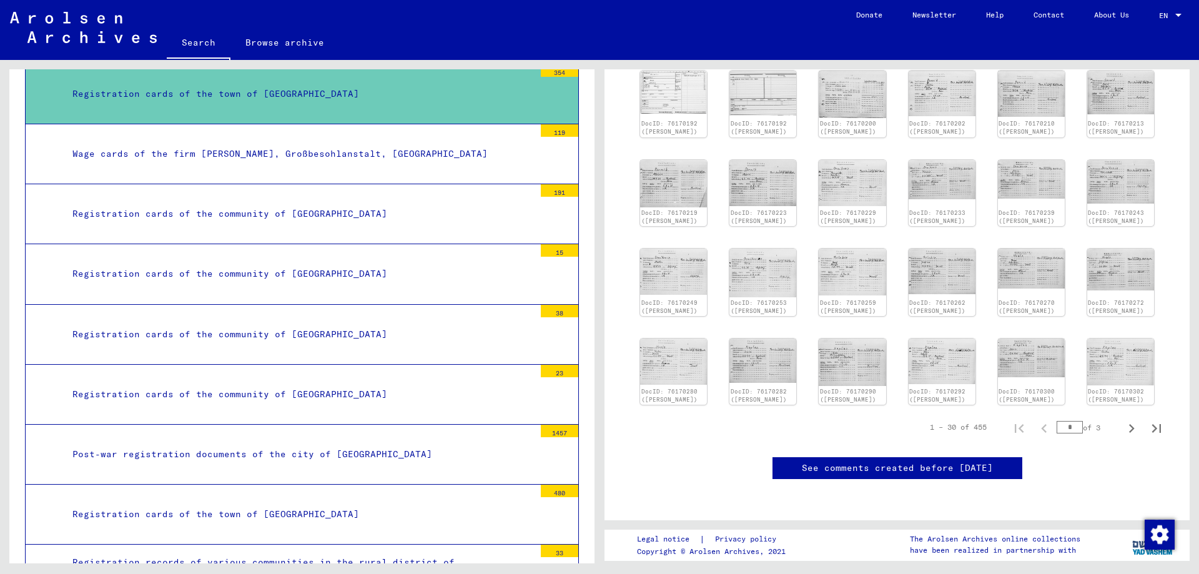
scroll to position [71542, 0]
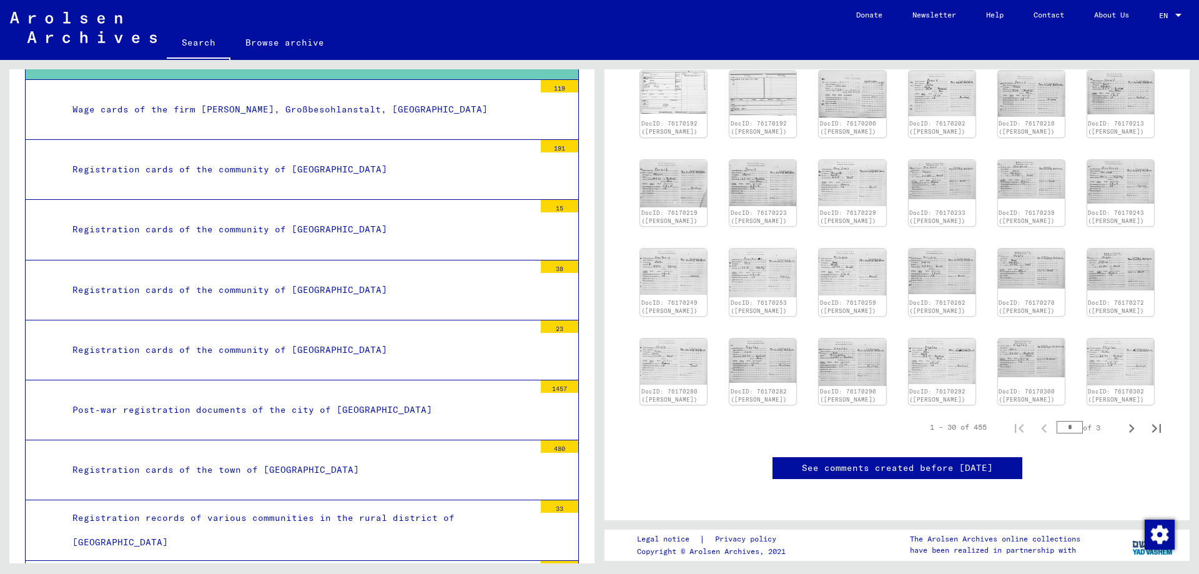
click at [286, 458] on div "Registration cards of the town of [GEOGRAPHIC_DATA]" at bounding box center [299, 470] width 472 height 24
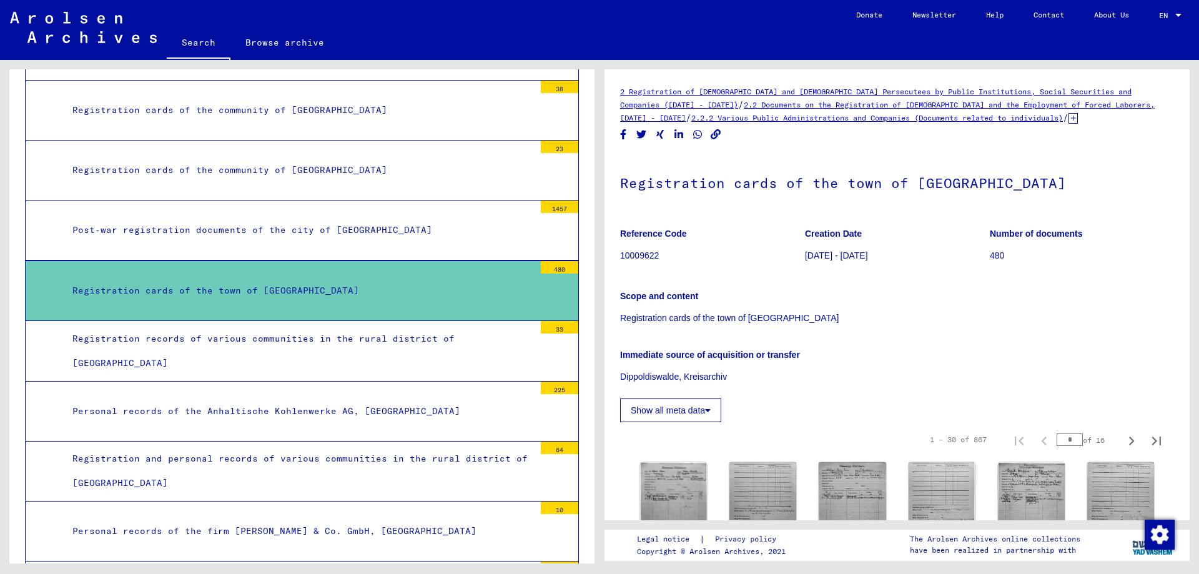
scroll to position [71854, 0]
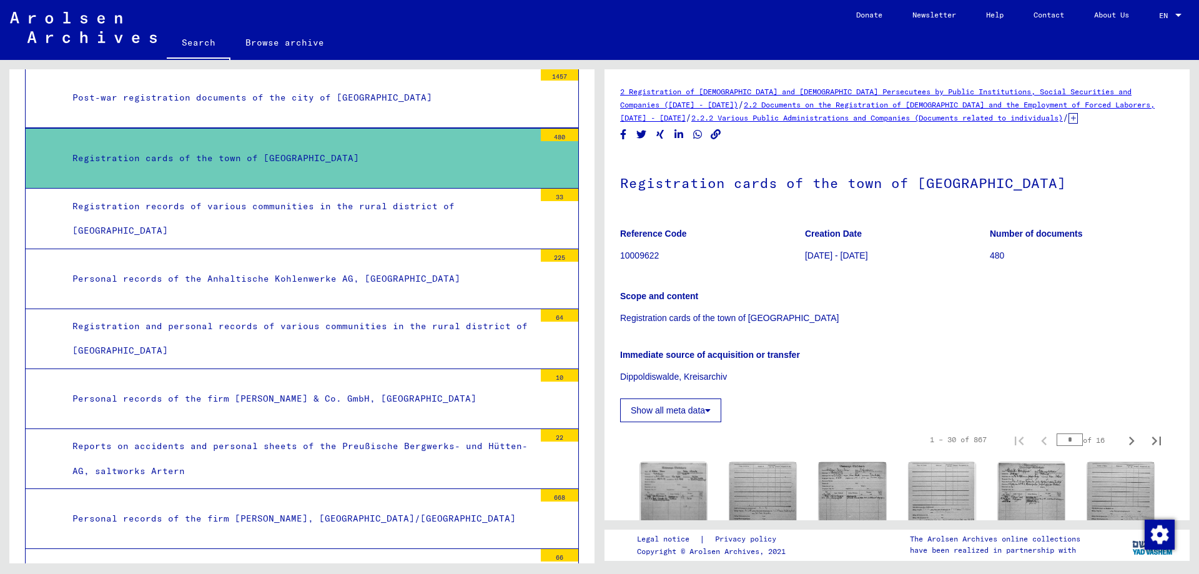
click at [280, 507] on div "Personal records of the firm [PERSON_NAME], [GEOGRAPHIC_DATA]/[GEOGRAPHIC_DATA]" at bounding box center [299, 519] width 472 height 24
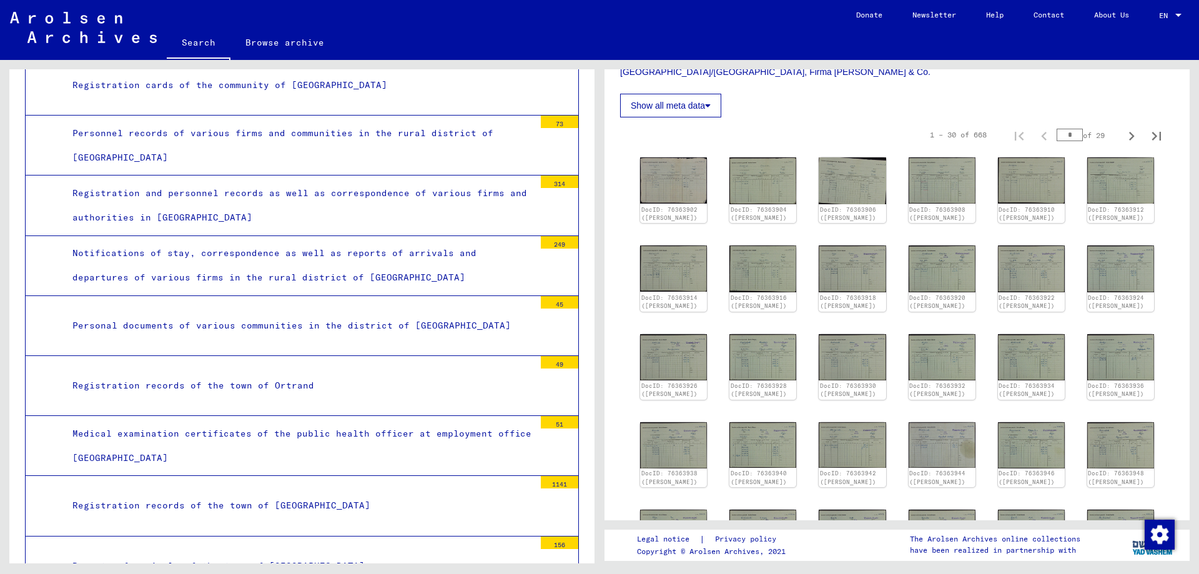
scroll to position [76352, 0]
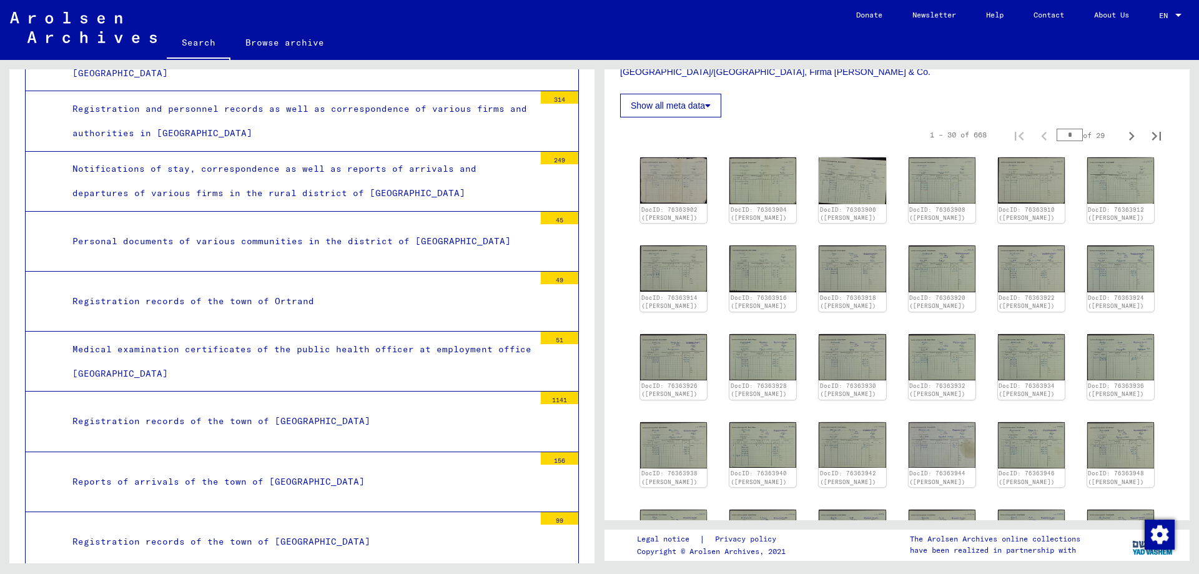
click at [290, 470] on div "Reports of arrivals of the town of [GEOGRAPHIC_DATA]" at bounding box center [299, 482] width 472 height 24
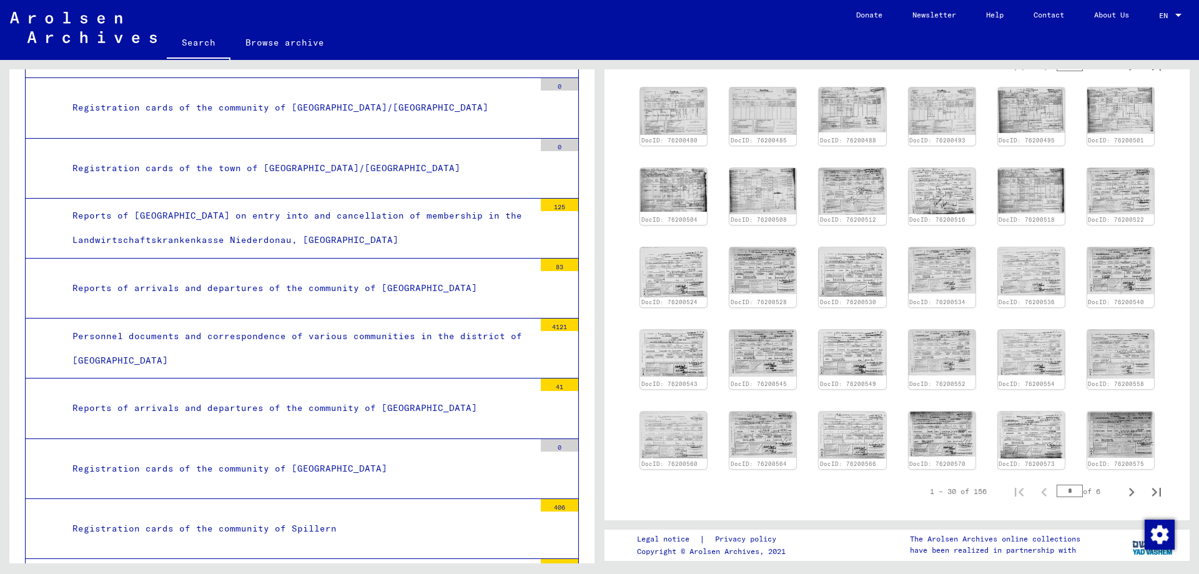
scroll to position [79225, 0]
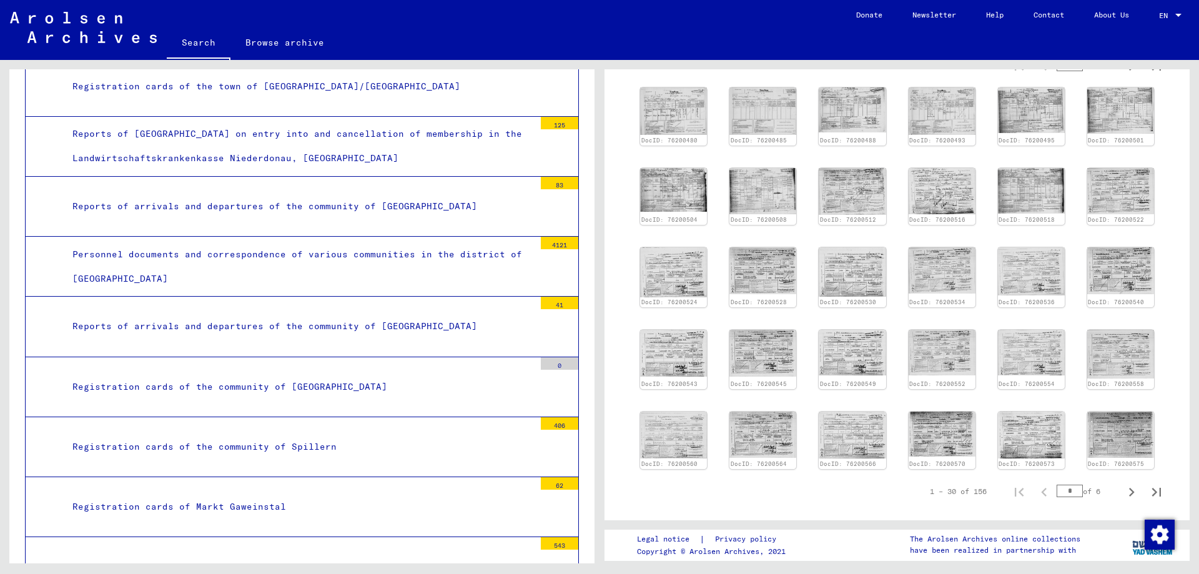
click at [269, 555] on div "Registration records of Markt Hohenruppersdorf" at bounding box center [299, 567] width 472 height 24
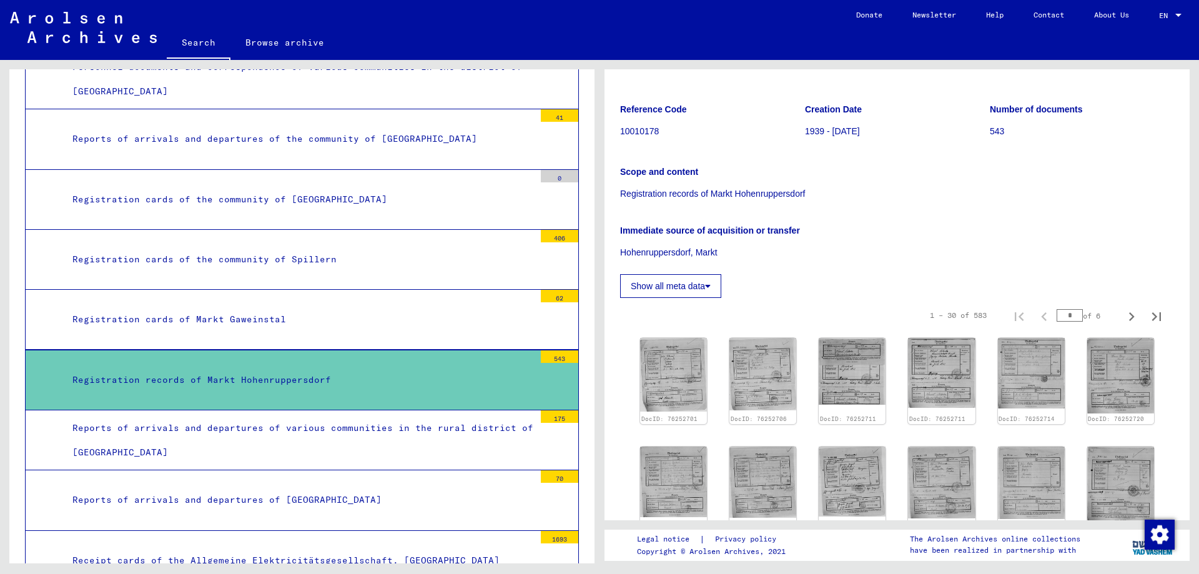
scroll to position [250, 0]
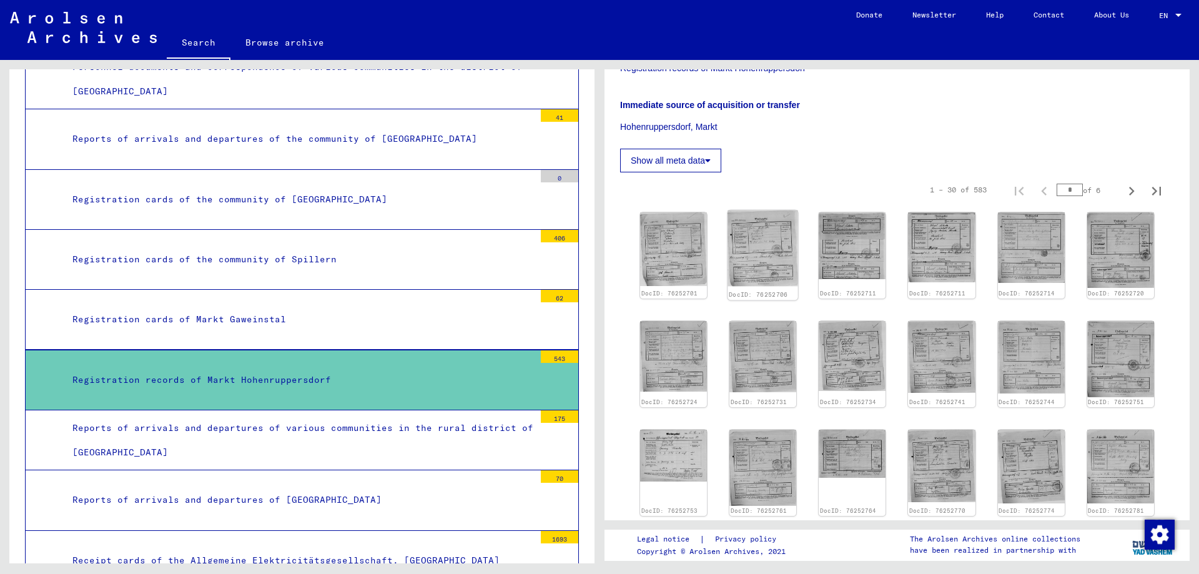
click at [771, 257] on img at bounding box center [763, 249] width 71 height 76
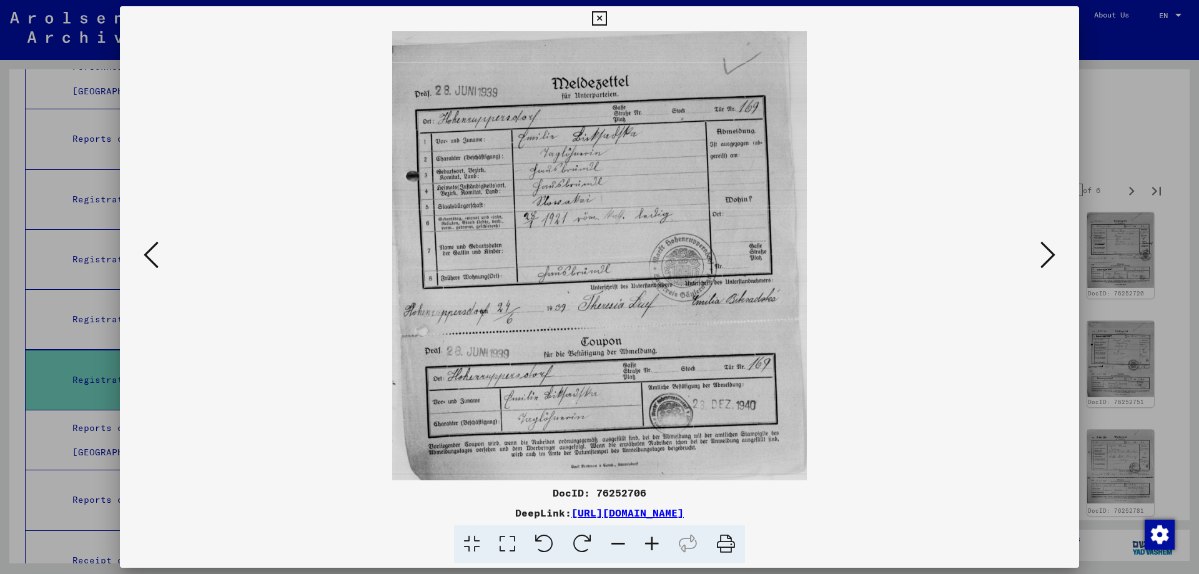
click at [652, 539] on icon at bounding box center [652, 544] width 34 height 38
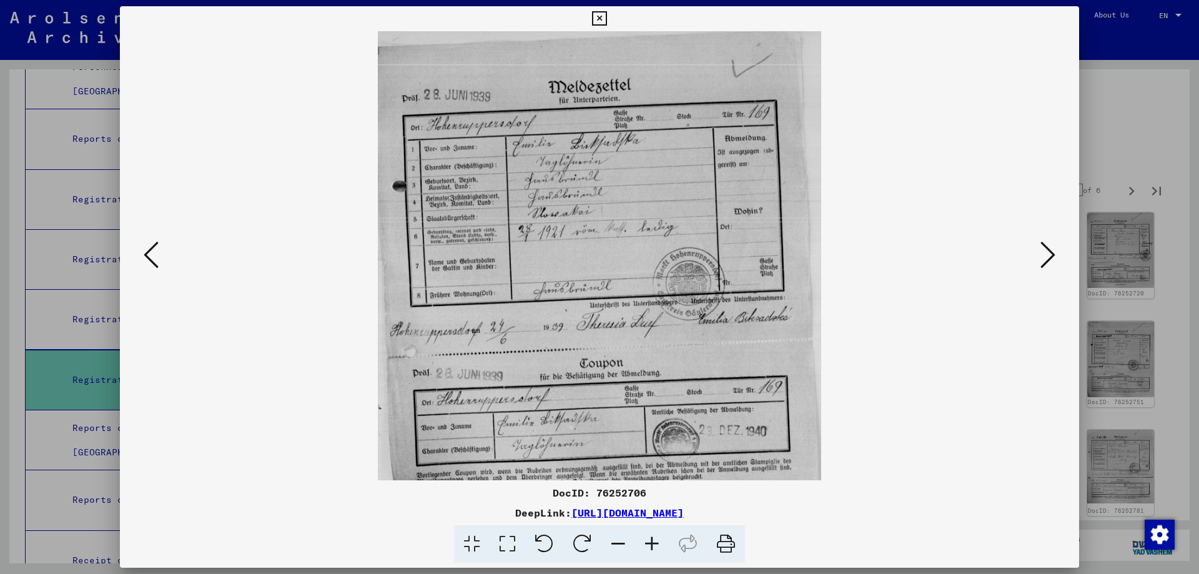
click at [652, 539] on icon at bounding box center [652, 544] width 34 height 38
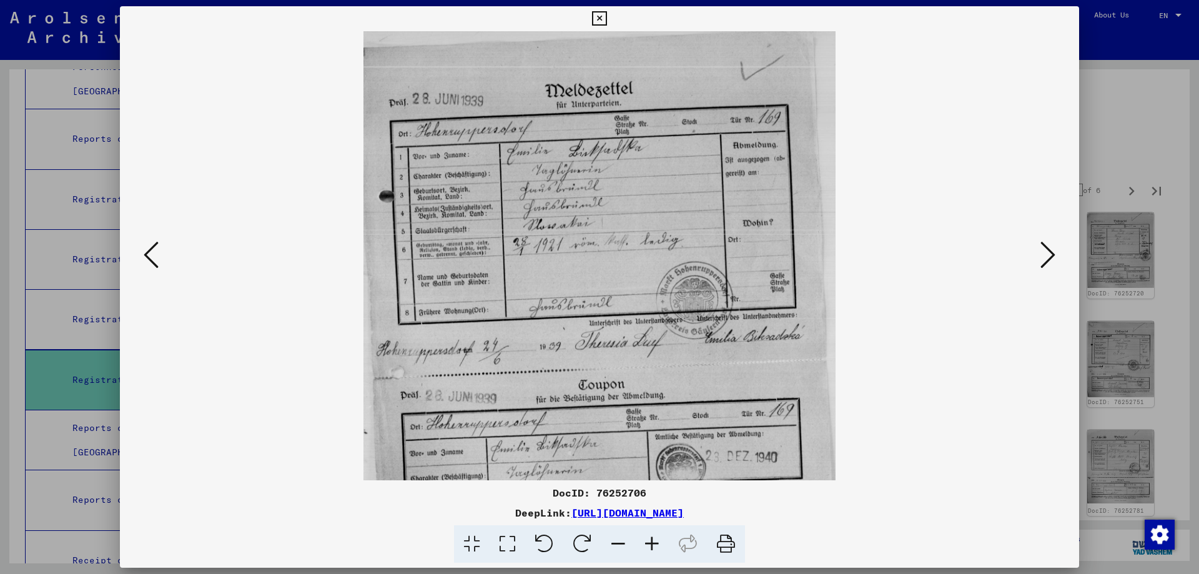
click at [652, 539] on icon at bounding box center [652, 544] width 34 height 38
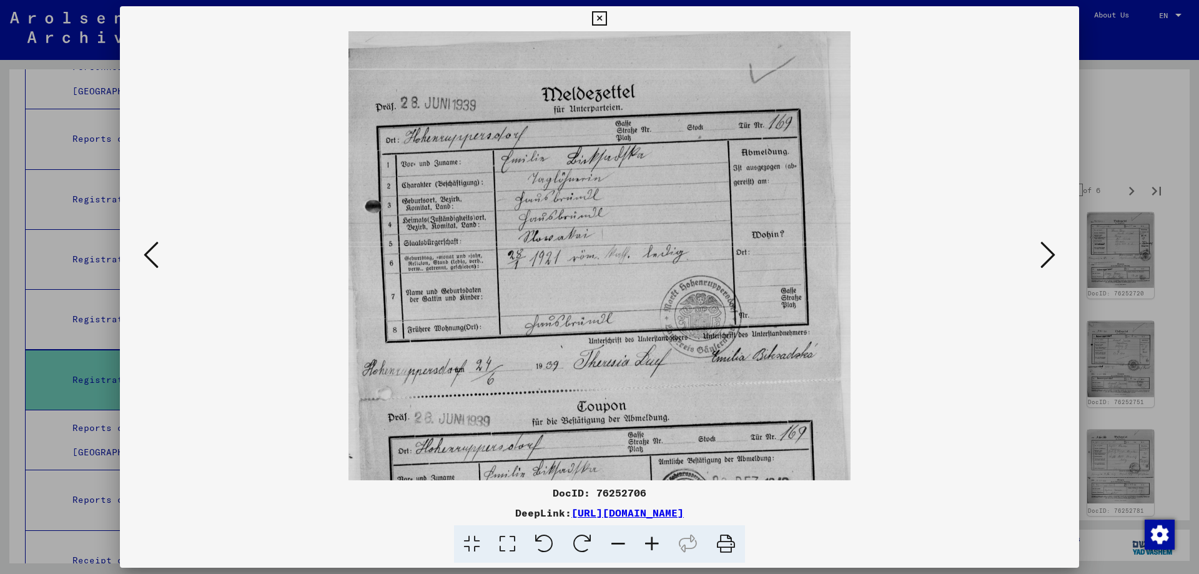
click at [652, 539] on icon at bounding box center [652, 544] width 34 height 38
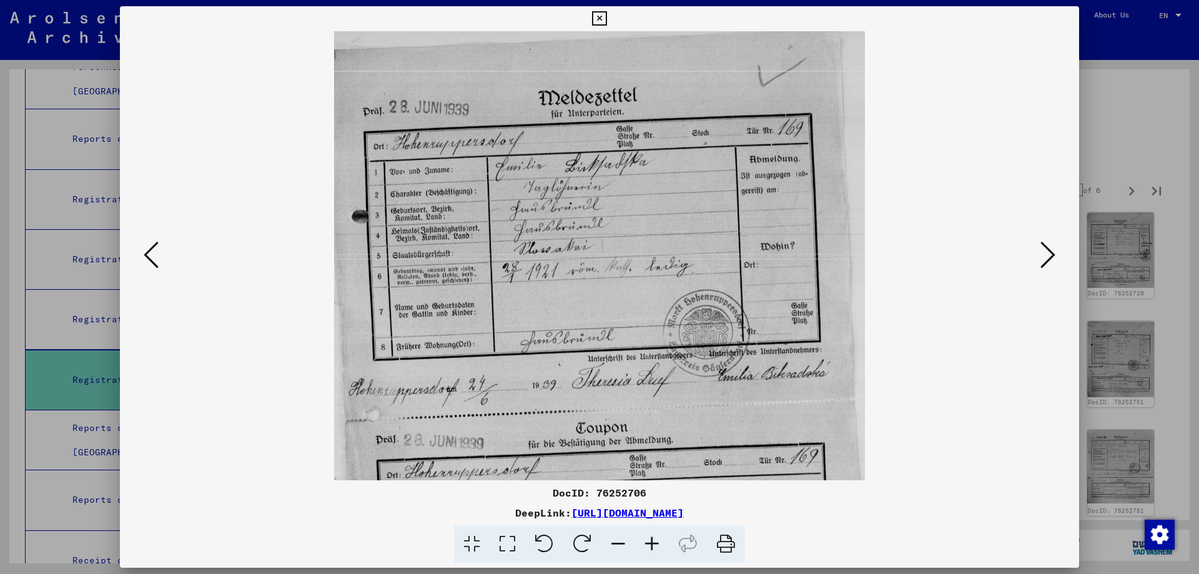
click at [652, 539] on icon at bounding box center [652, 544] width 34 height 38
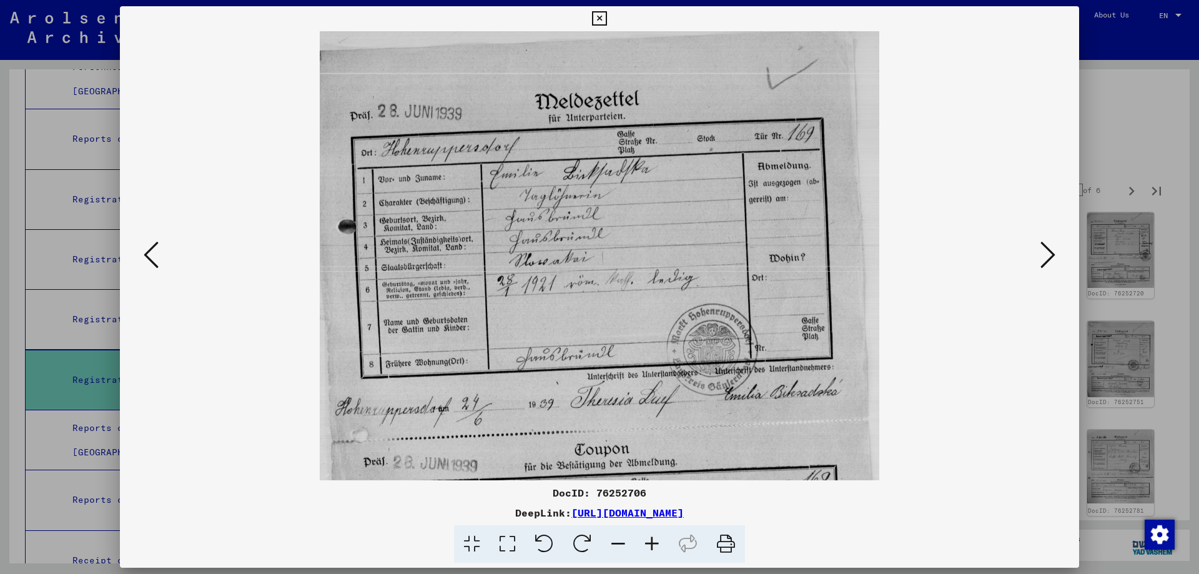
click at [652, 539] on icon at bounding box center [652, 544] width 34 height 38
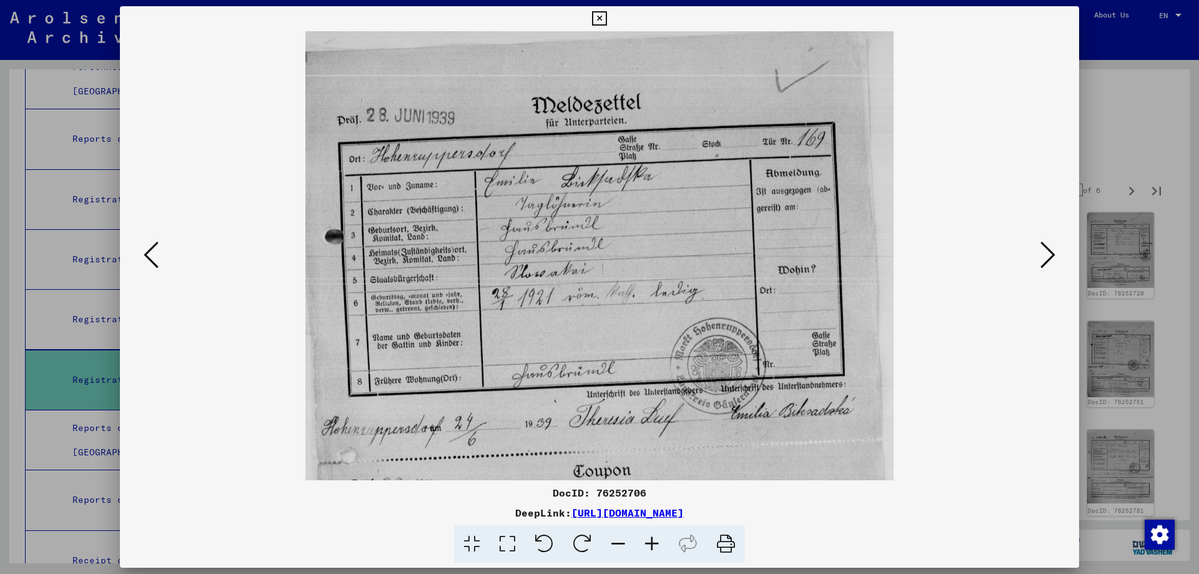
click at [652, 539] on icon at bounding box center [652, 544] width 34 height 38
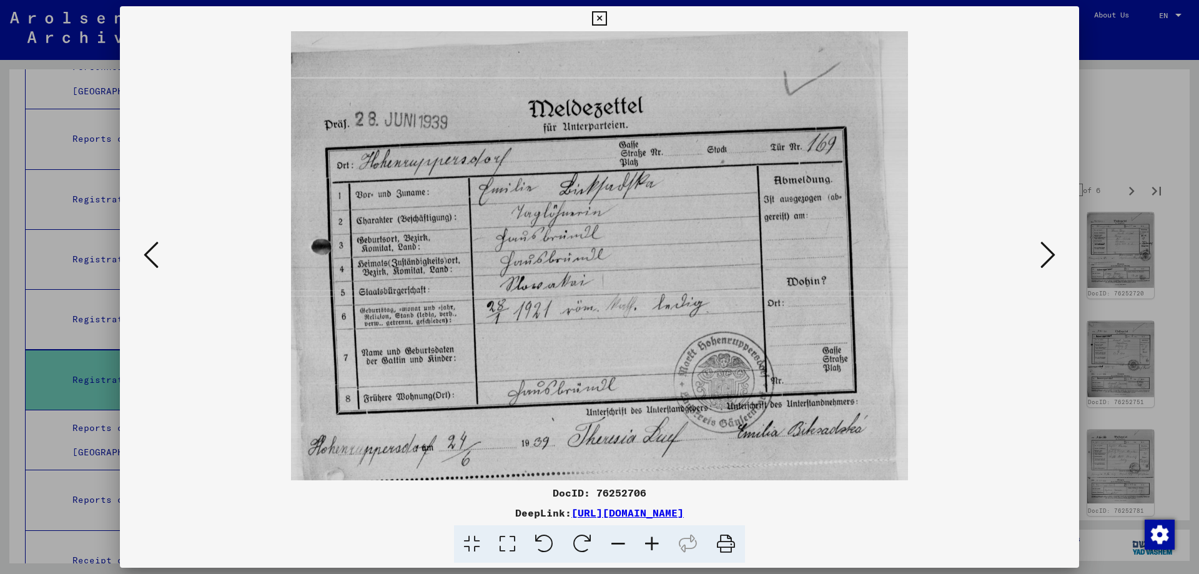
click at [652, 539] on icon at bounding box center [652, 544] width 34 height 38
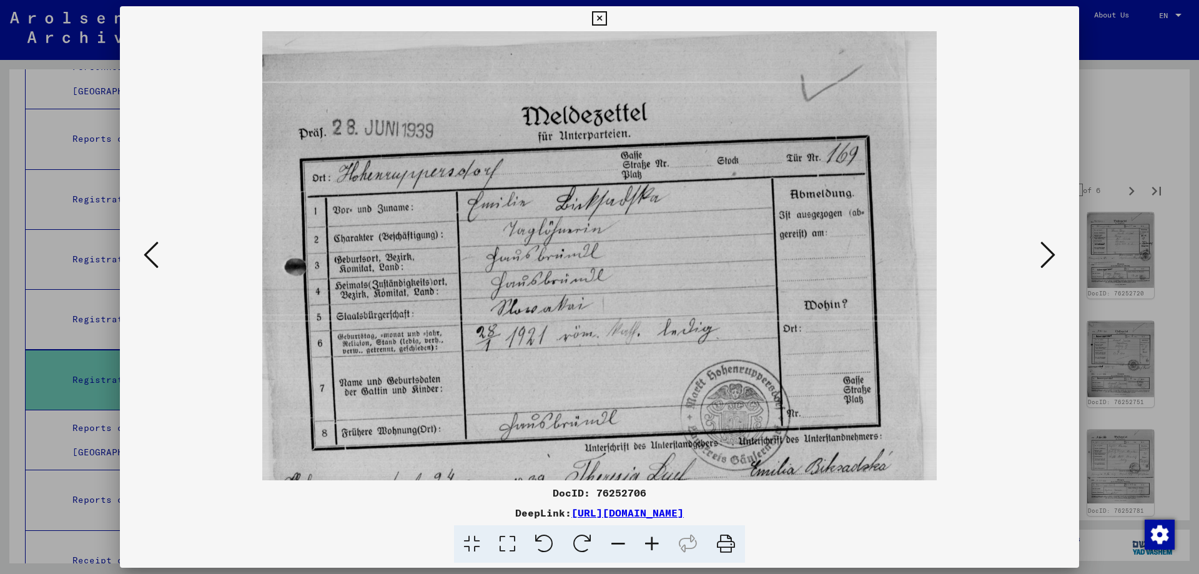
click at [652, 539] on icon at bounding box center [652, 544] width 34 height 38
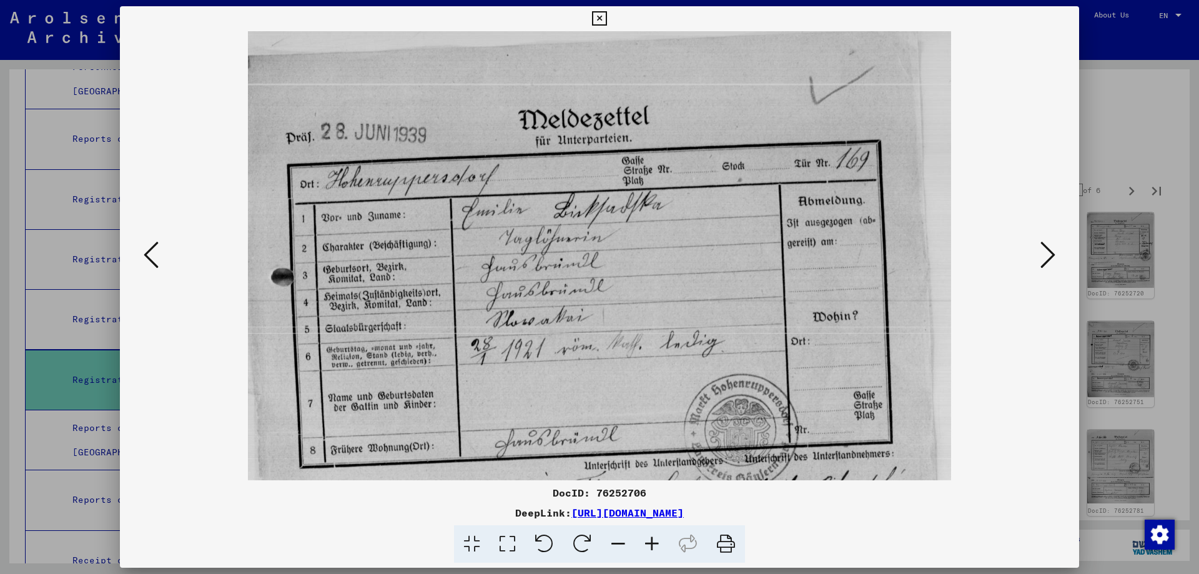
click at [652, 539] on icon at bounding box center [652, 544] width 34 height 38
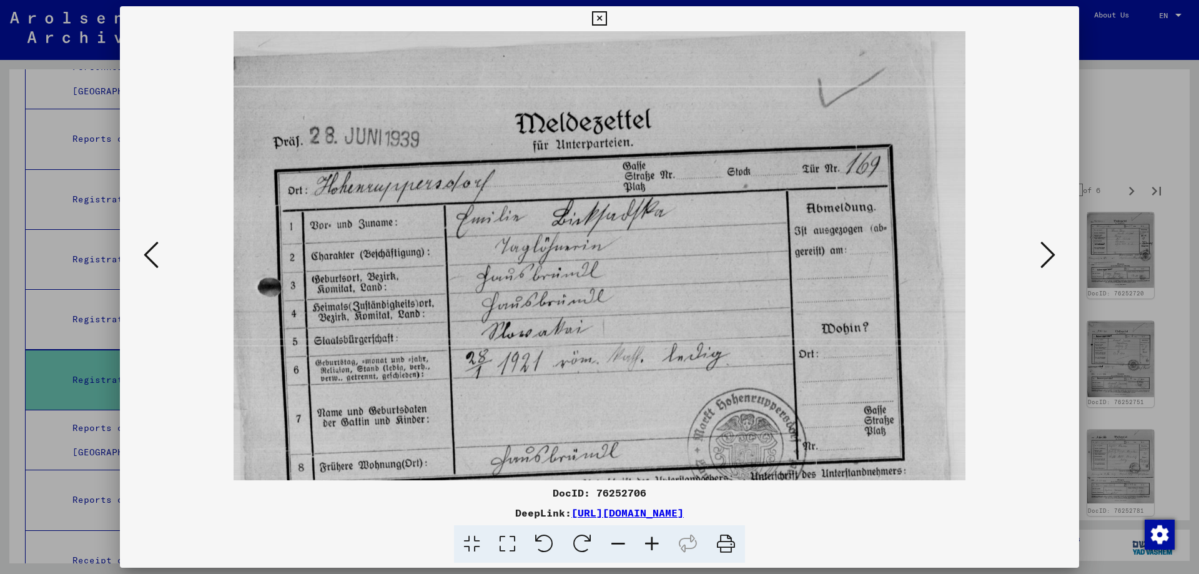
click at [652, 539] on icon at bounding box center [652, 544] width 34 height 38
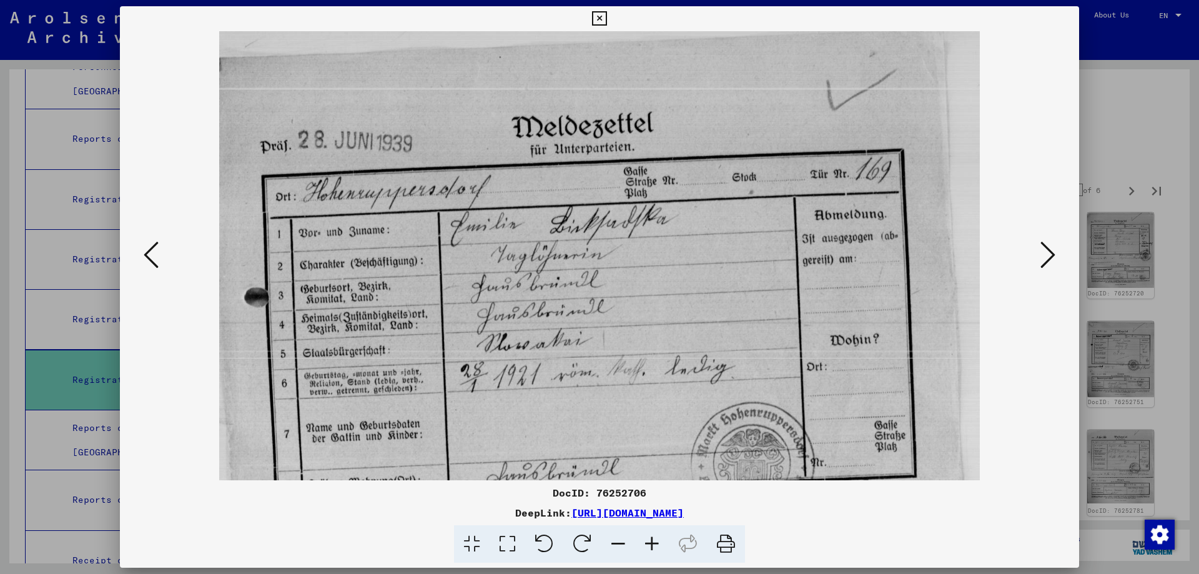
click at [652, 539] on icon at bounding box center [652, 544] width 34 height 38
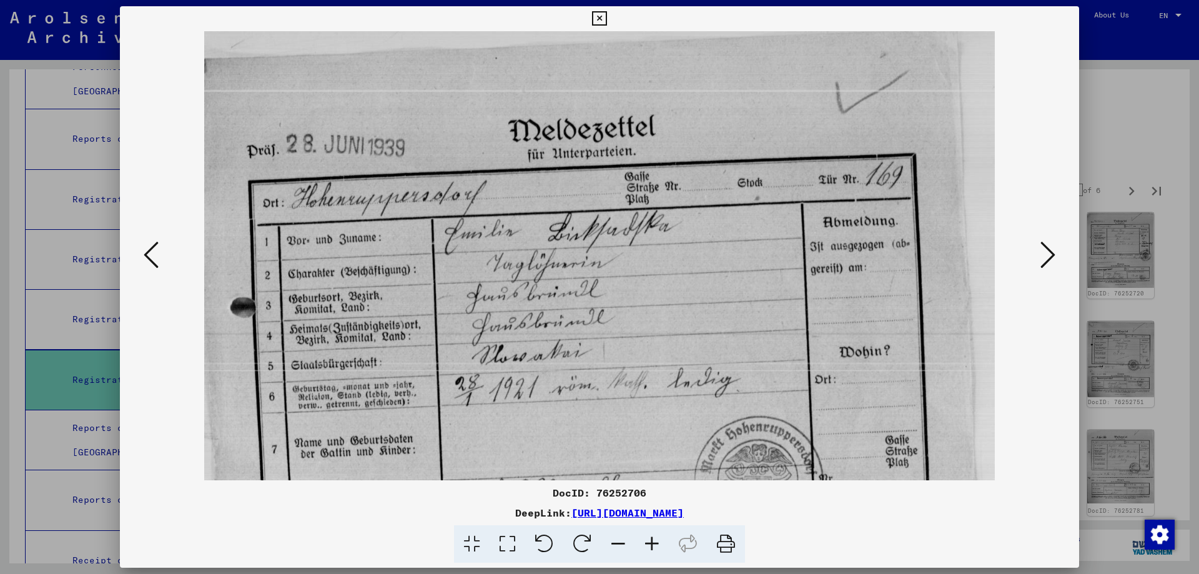
click at [652, 539] on icon at bounding box center [652, 544] width 34 height 38
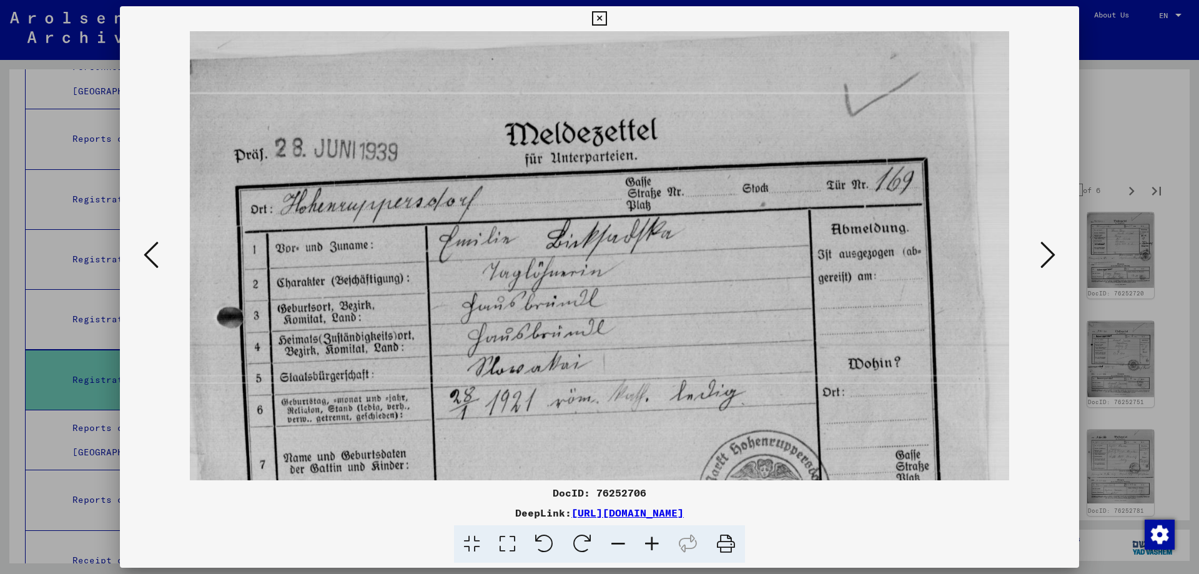
click at [652, 539] on icon at bounding box center [652, 544] width 34 height 38
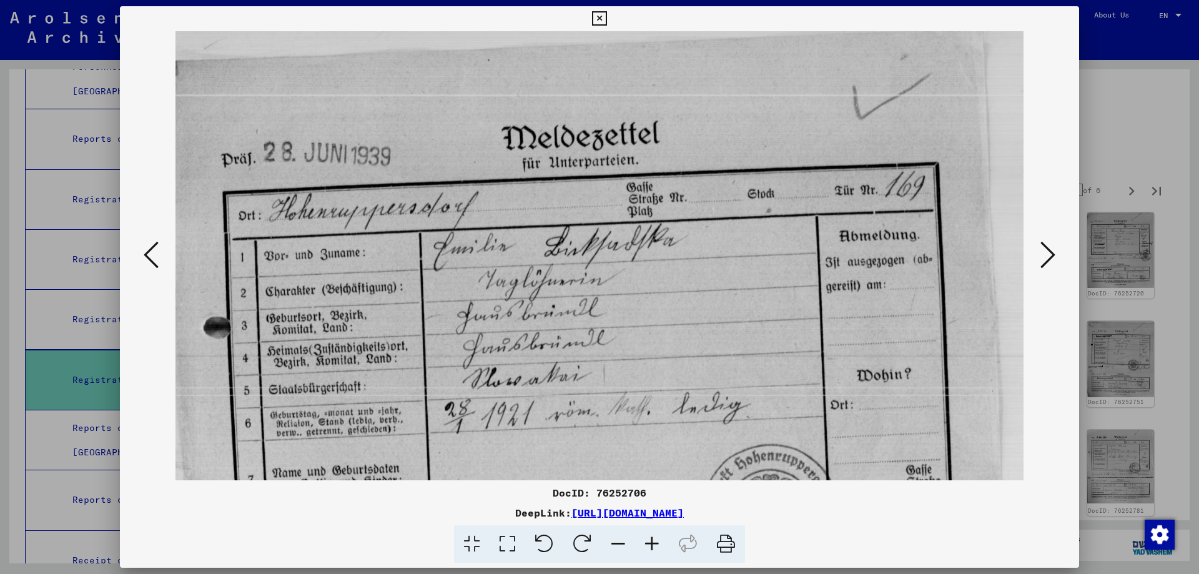
click at [652, 539] on icon at bounding box center [652, 544] width 34 height 38
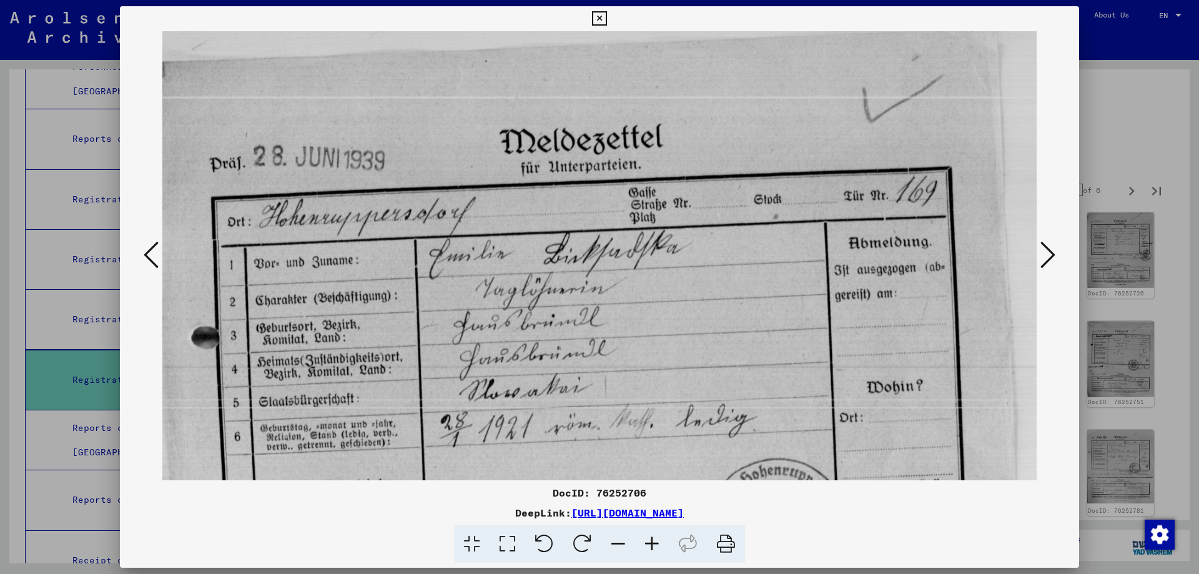
click at [652, 539] on icon at bounding box center [652, 544] width 34 height 38
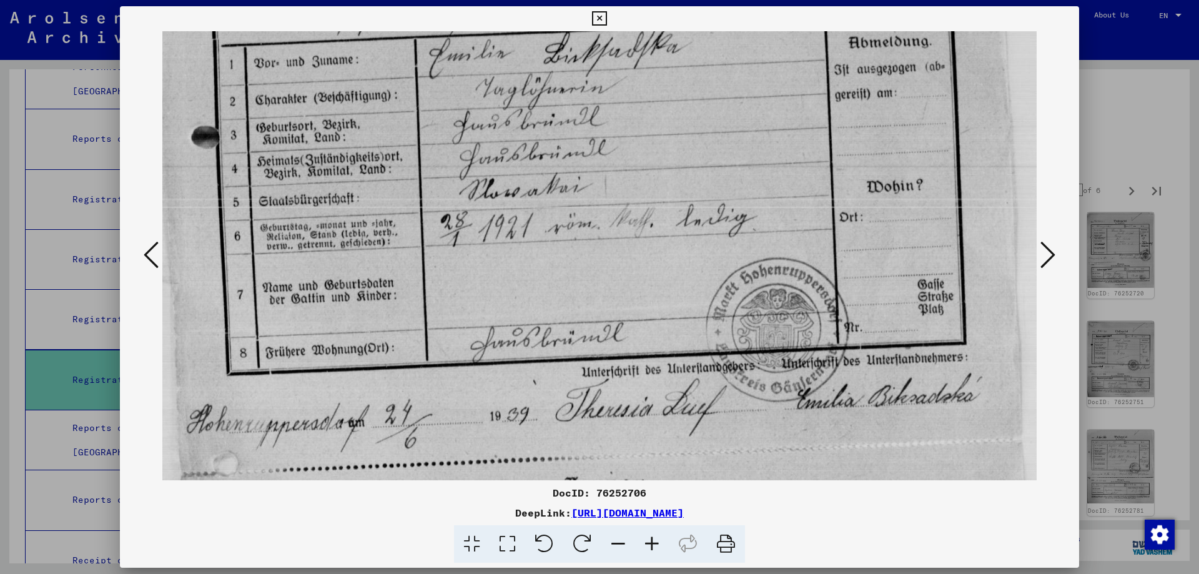
scroll to position [201, 0]
drag, startPoint x: 617, startPoint y: 349, endPoint x: 628, endPoint y: 177, distance: 172.1
click at [628, 177] on img at bounding box center [600, 304] width 877 height 949
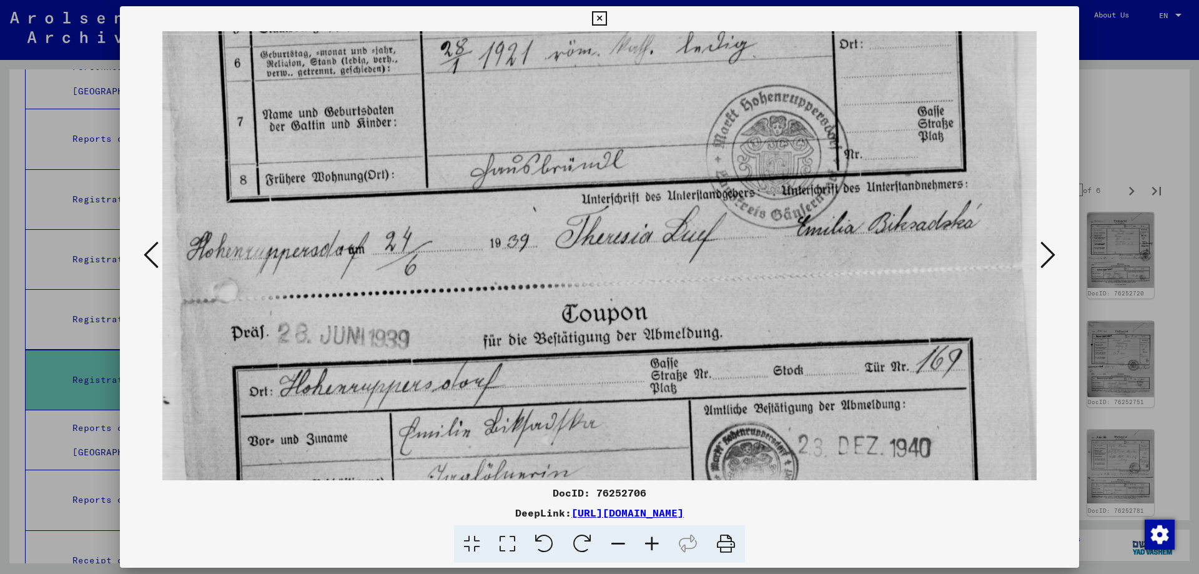
scroll to position [408, 0]
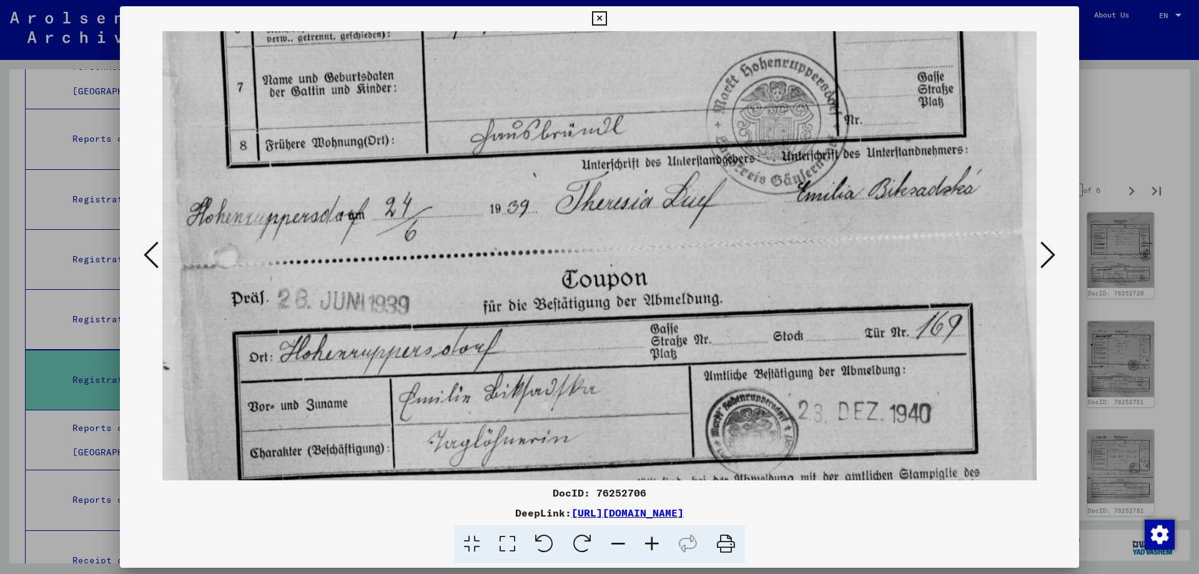
drag, startPoint x: 588, startPoint y: 289, endPoint x: 636, endPoint y: 170, distance: 127.8
click at [636, 170] on img at bounding box center [600, 97] width 877 height 949
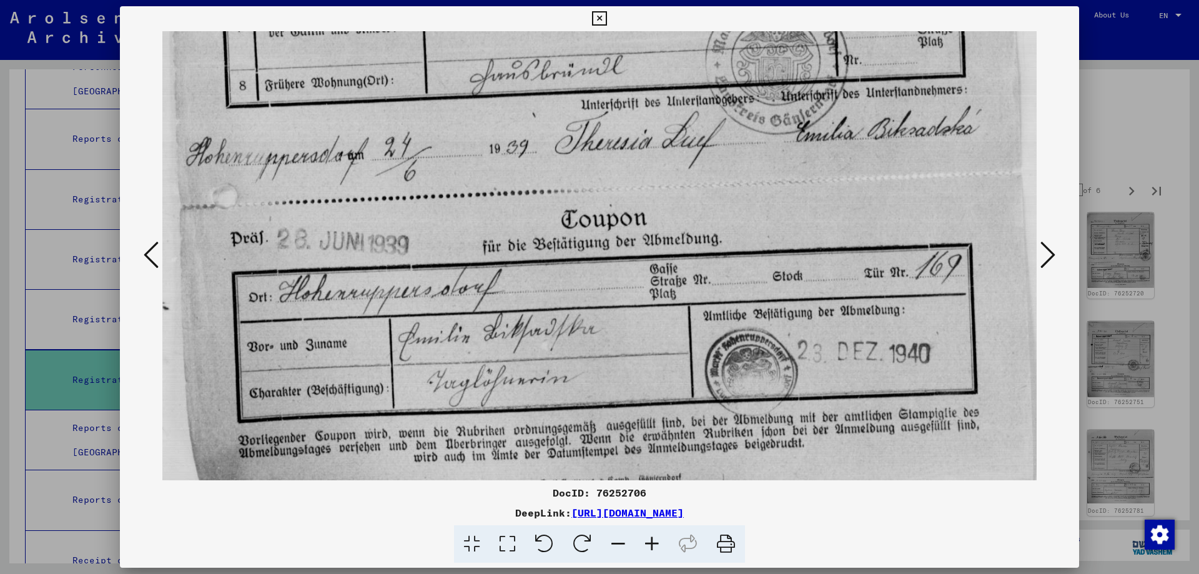
scroll to position [500, 0]
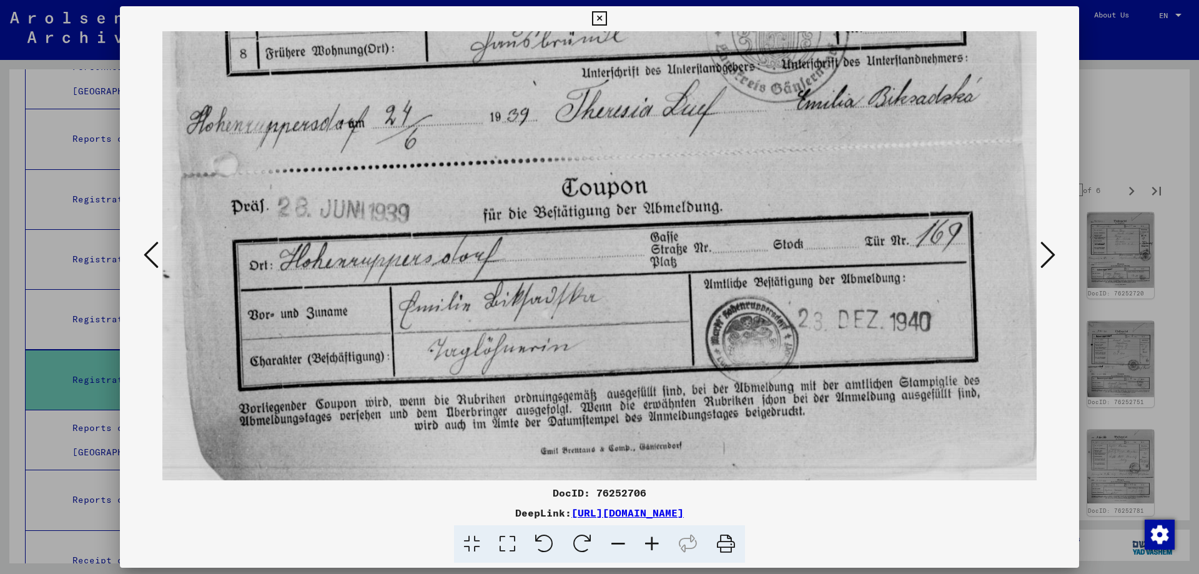
drag, startPoint x: 625, startPoint y: 361, endPoint x: 628, endPoint y: 228, distance: 133.1
click at [628, 228] on img at bounding box center [600, 6] width 877 height 949
click at [600, 12] on icon at bounding box center [599, 18] width 14 height 15
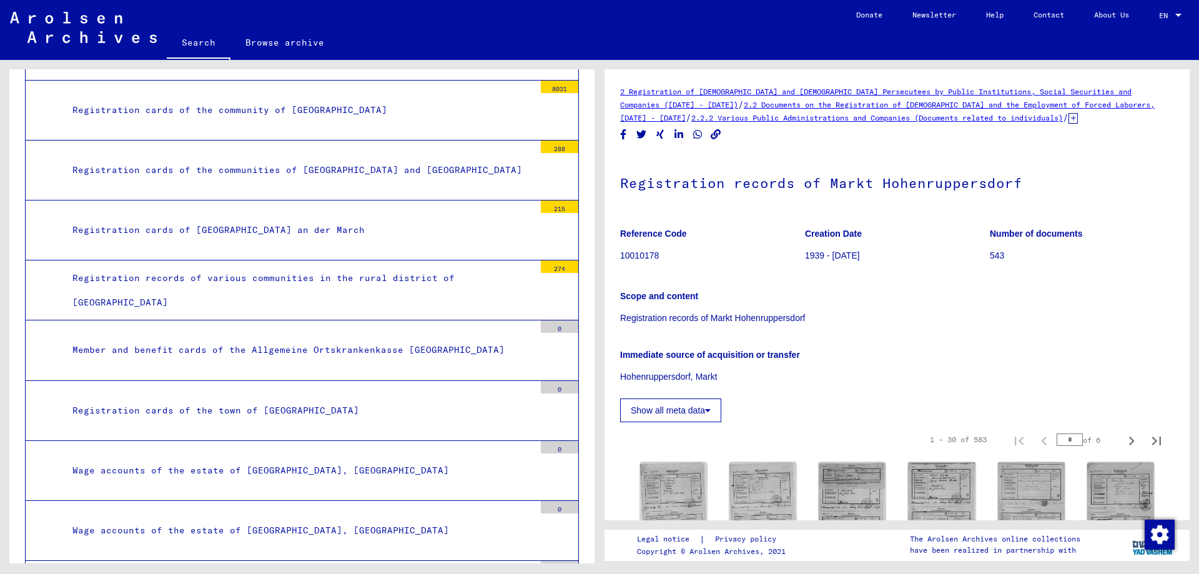
scroll to position [85722, 0]
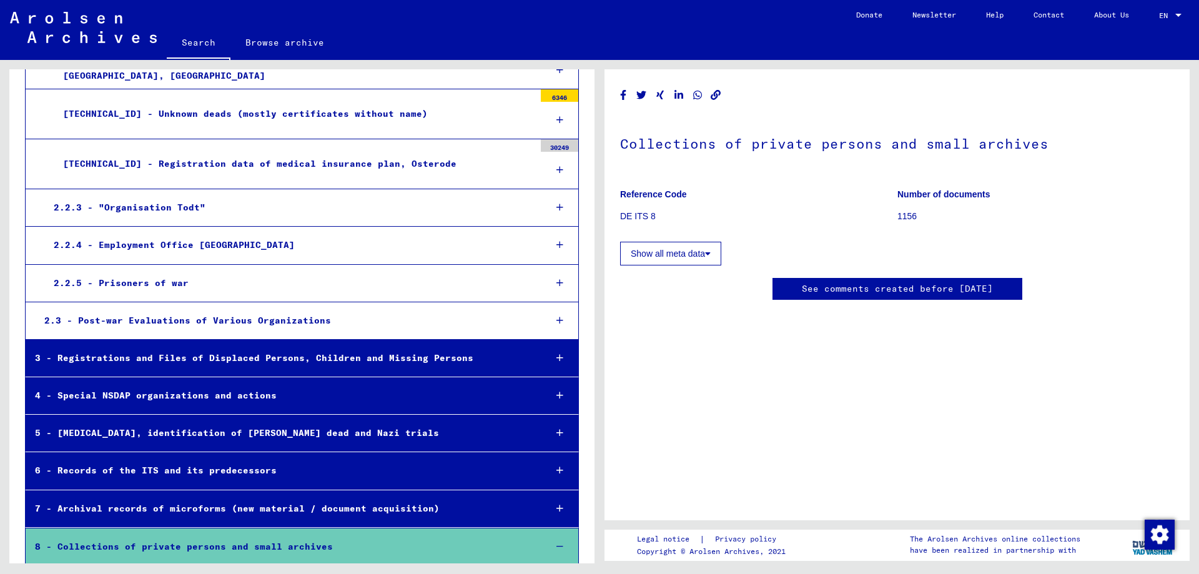
scroll to position [85797, 0]
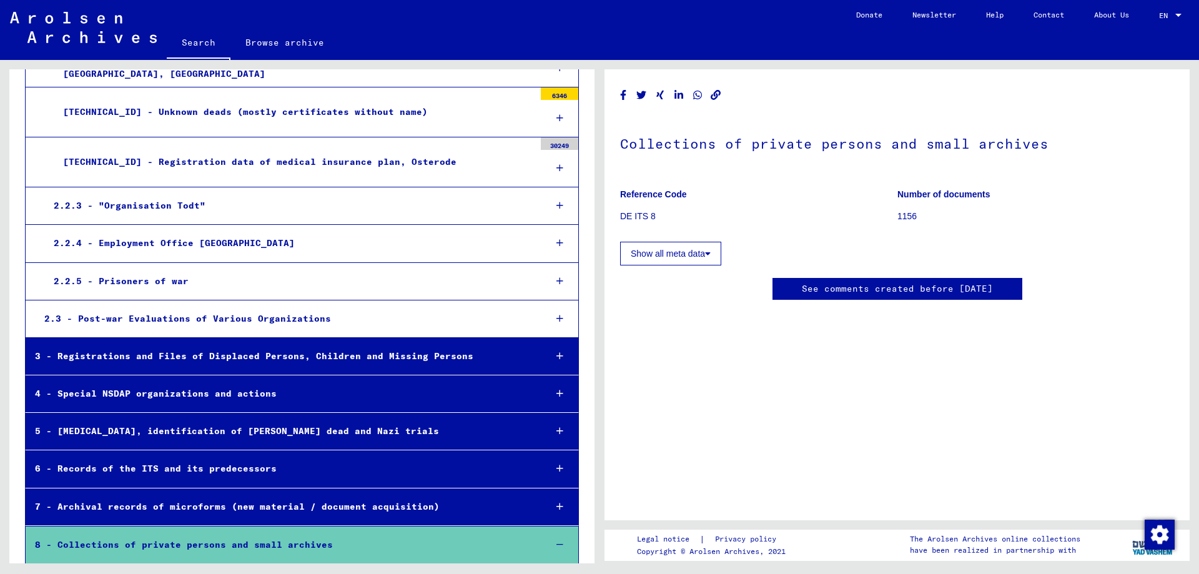
click at [225, 570] on div "80001001 - [PERSON_NAME] Collection" at bounding box center [285, 582] width 501 height 24
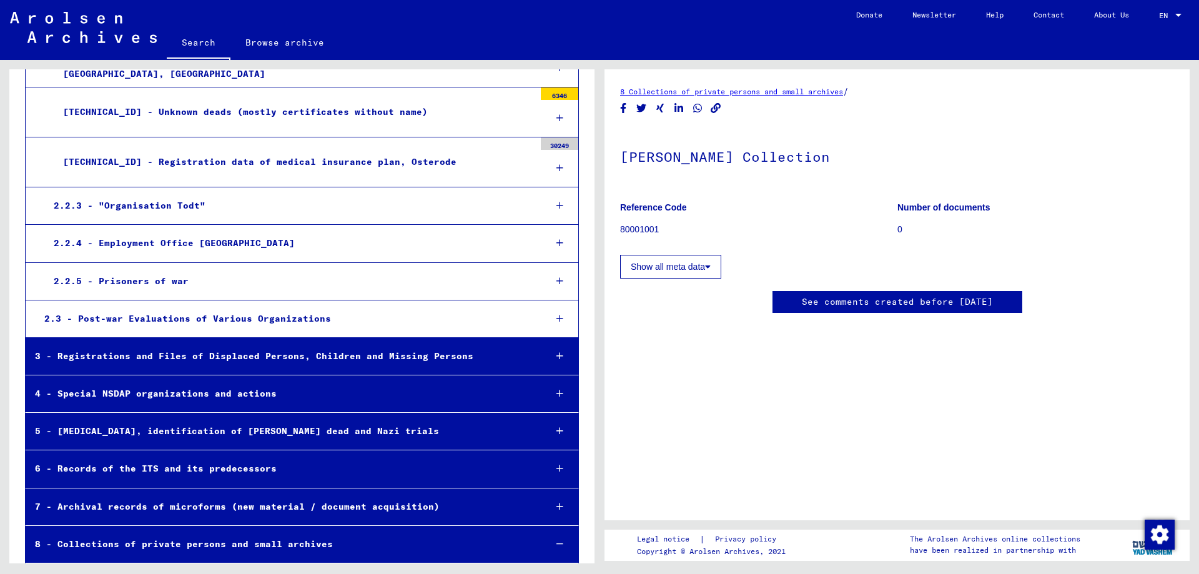
click at [713, 273] on button "Show all meta data" at bounding box center [670, 267] width 101 height 24
